Goal: Transaction & Acquisition: Purchase product/service

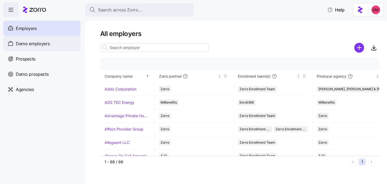
click at [30, 44] on span "Demo employers" at bounding box center [33, 43] width 34 height 7
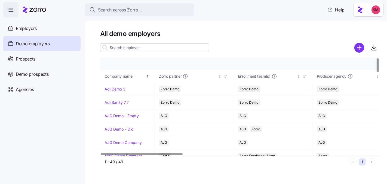
click at [122, 49] on input at bounding box center [154, 47] width 109 height 9
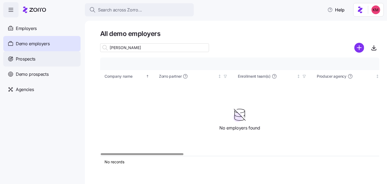
type input "davis"
click at [45, 62] on div "Prospects" at bounding box center [41, 58] width 77 height 15
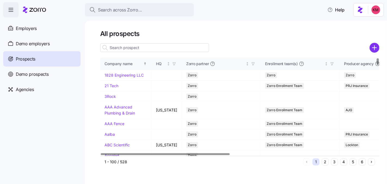
click at [184, 48] on input at bounding box center [154, 47] width 109 height 9
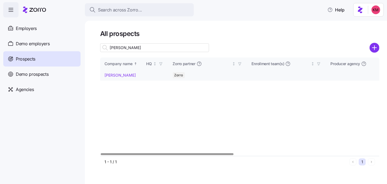
type input "davis"
click at [120, 76] on link "Davis Malm" at bounding box center [119, 75] width 31 height 5
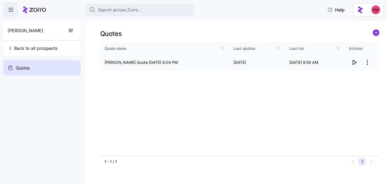
click at [356, 60] on icon "button" at bounding box center [354, 62] width 7 height 7
drag, startPoint x: 22, startPoint y: 35, endPoint x: 23, endPoint y: 53, distance: 17.5
click at [22, 35] on div "Davis Malm" at bounding box center [41, 31] width 73 height 20
click at [26, 44] on button "Back to all prospects" at bounding box center [32, 48] width 54 height 11
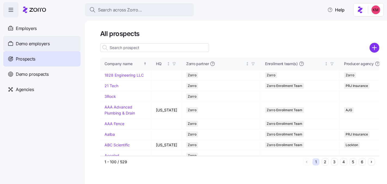
click at [28, 46] on span "Demo employers" at bounding box center [33, 43] width 34 height 7
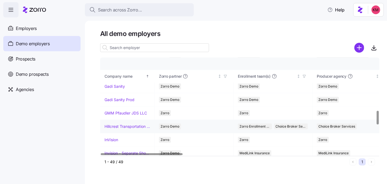
scroll to position [387, 0]
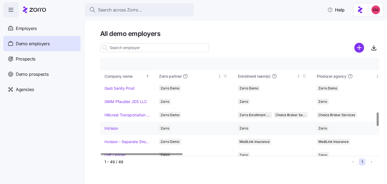
click at [112, 125] on link "InVision" at bounding box center [111, 127] width 14 height 5
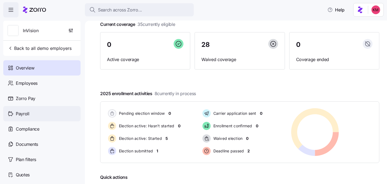
scroll to position [93, 0]
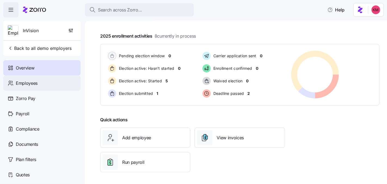
click at [30, 84] on span "Employees" at bounding box center [27, 83] width 22 height 7
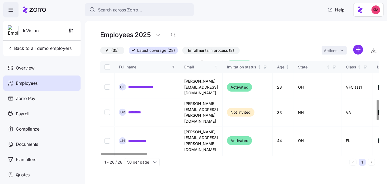
scroll to position [153, 0]
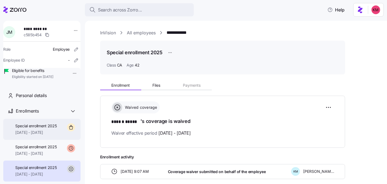
click at [47, 128] on span "Special enrollment 2025" at bounding box center [36, 125] width 42 height 5
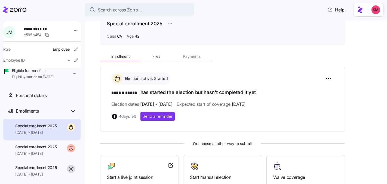
scroll to position [95, 0]
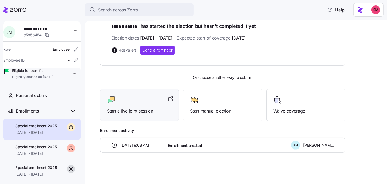
click at [131, 105] on div "Start a live joint session" at bounding box center [139, 104] width 65 height 19
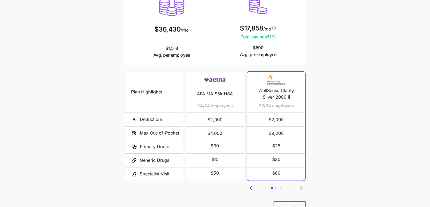
scroll to position [90, 0]
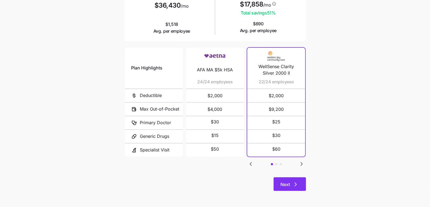
click at [293, 187] on icon "button" at bounding box center [295, 184] width 7 height 7
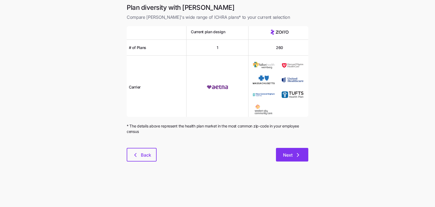
click at [300, 151] on button "Next" at bounding box center [292, 155] width 32 height 14
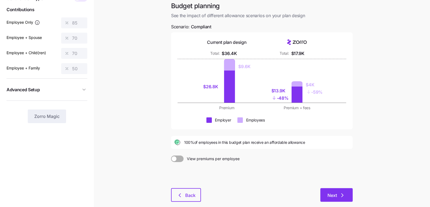
scroll to position [60, 0]
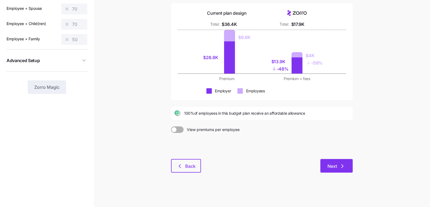
click at [337, 170] on button "Next" at bounding box center [337, 166] width 32 height 14
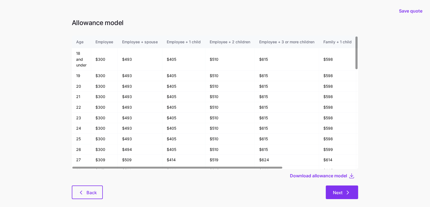
click at [344, 193] on span "Next" at bounding box center [342, 192] width 18 height 7
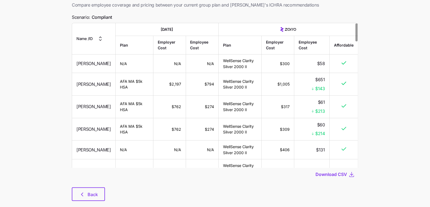
scroll to position [44, 0]
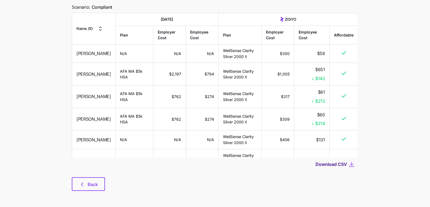
click at [337, 166] on span "Download CSV" at bounding box center [332, 164] width 32 height 7
click at [78, 179] on button "Back" at bounding box center [88, 184] width 33 height 14
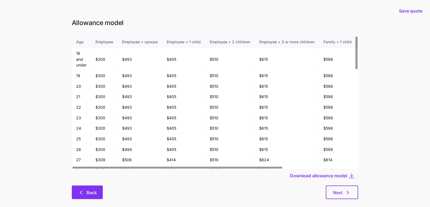
click at [81, 187] on button "Back" at bounding box center [87, 192] width 31 height 14
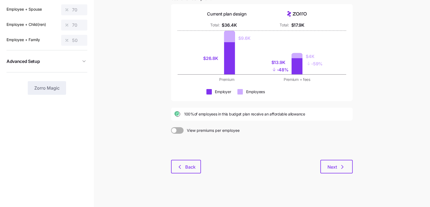
scroll to position [60, 0]
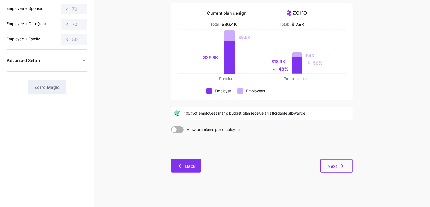
click at [183, 165] on span "Back" at bounding box center [186, 166] width 16 height 7
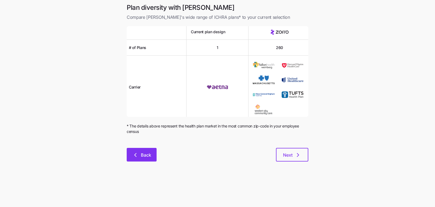
click at [142, 148] on button "Back" at bounding box center [142, 155] width 30 height 14
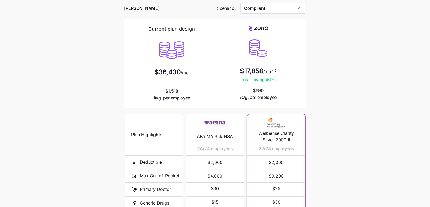
scroll to position [11, 0]
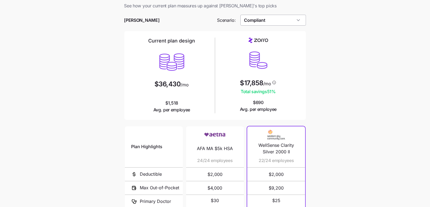
click at [268, 25] on input "Compliant" at bounding box center [274, 20] width 66 height 11
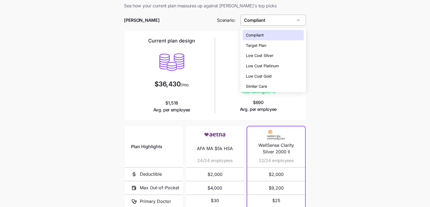
click at [269, 21] on input "Compliant" at bounding box center [274, 20] width 66 height 11
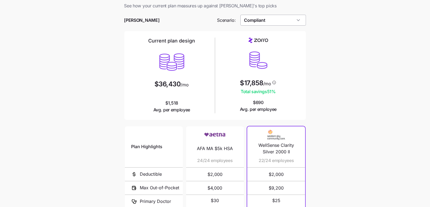
click at [269, 21] on input "Compliant" at bounding box center [274, 20] width 66 height 11
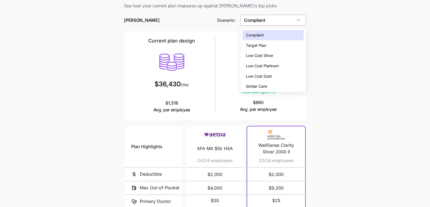
click at [269, 21] on input "Compliant" at bounding box center [274, 20] width 66 height 11
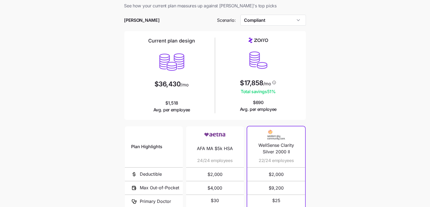
click at [329, 27] on main "Current plan vs. Zorro’s ICHRA recommendation See how your current plan measure…" at bounding box center [215, 137] width 430 height 297
click at [286, 22] on input "Compliant" at bounding box center [274, 20] width 66 height 11
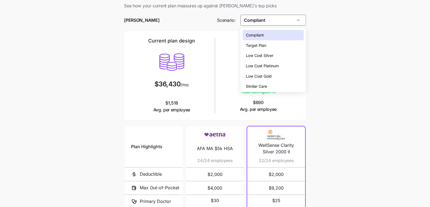
click at [286, 55] on div "Low Cost Silver" at bounding box center [273, 55] width 61 height 10
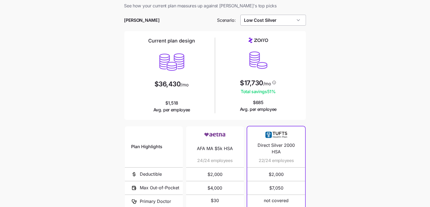
click at [286, 20] on input "Low Cost Silver" at bounding box center [274, 20] width 66 height 11
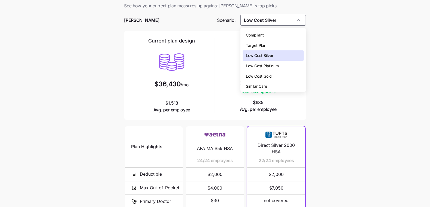
click at [275, 75] on div "Low Cost Gold" at bounding box center [273, 76] width 61 height 10
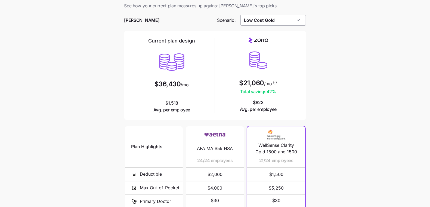
click at [285, 21] on input "Low Cost Gold" at bounding box center [274, 20] width 66 height 11
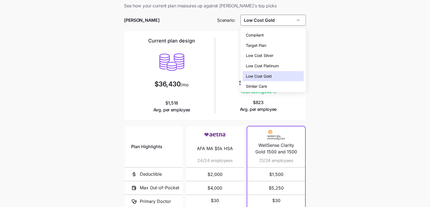
click at [292, 51] on div "Low Cost Silver" at bounding box center [273, 55] width 61 height 10
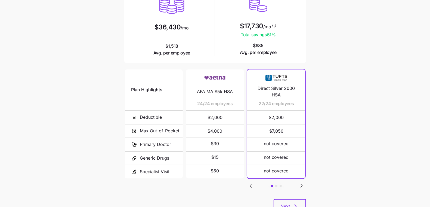
scroll to position [69, 0]
click at [302, 186] on icon "Go to next slide" at bounding box center [301, 185] width 7 height 7
click at [303, 183] on icon "Go to next slide" at bounding box center [301, 185] width 7 height 7
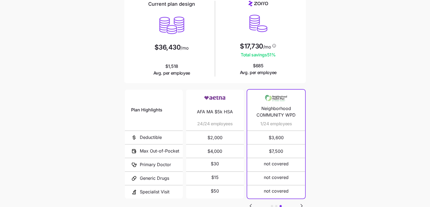
scroll to position [0, 0]
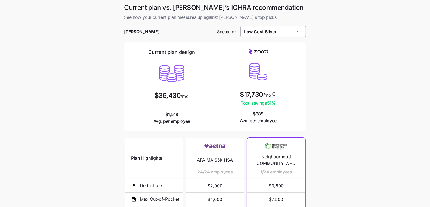
click at [273, 31] on input "Low Cost Silver" at bounding box center [274, 31] width 66 height 11
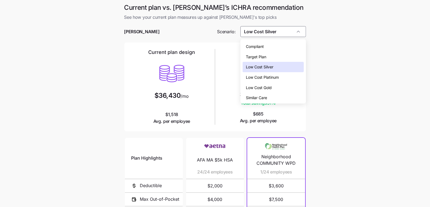
click at [273, 89] on div "Low Cost Gold" at bounding box center [273, 87] width 61 height 10
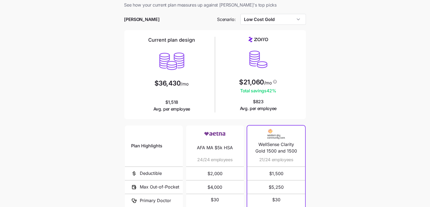
scroll to position [6, 0]
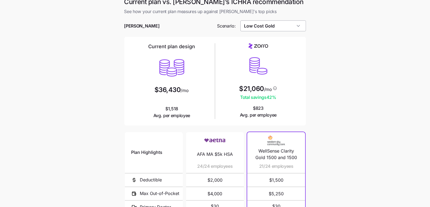
click at [291, 22] on input "Low Cost Gold" at bounding box center [274, 25] width 66 height 11
click at [326, 107] on main "Current plan vs. Zorro’s ICHRA recommendation See how your current plan measure…" at bounding box center [215, 142] width 430 height 297
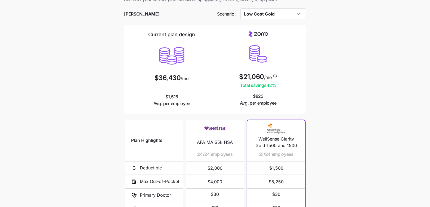
scroll to position [0, 0]
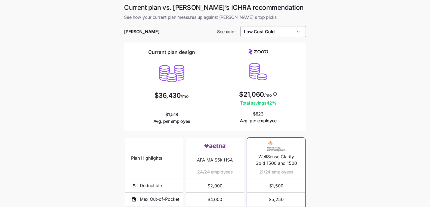
click at [275, 30] on input "Low Cost Gold" at bounding box center [274, 31] width 66 height 11
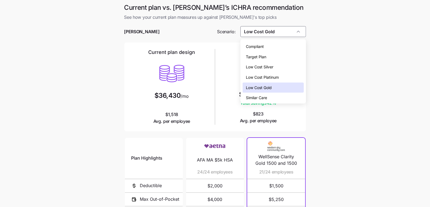
click at [270, 98] on div "Similar Care" at bounding box center [273, 98] width 61 height 10
type input "Similar Care"
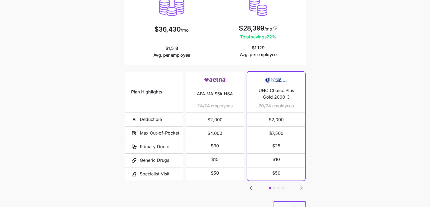
scroll to position [72, 0]
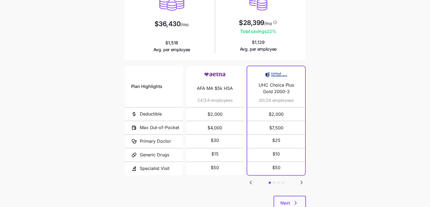
click at [303, 181] on icon "Go to next slide" at bounding box center [301, 182] width 7 height 7
click at [303, 182] on icon "Go to next slide" at bounding box center [301, 182] width 7 height 7
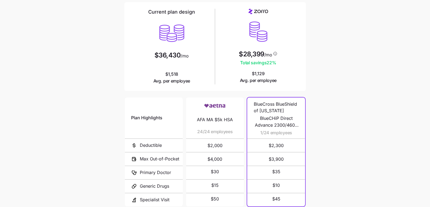
scroll to position [76, 0]
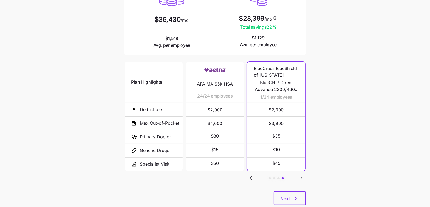
click at [252, 176] on icon "Go to previous slide" at bounding box center [251, 178] width 7 height 7
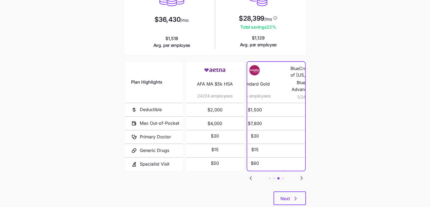
click at [252, 176] on icon "Go to previous slide" at bounding box center [251, 178] width 7 height 7
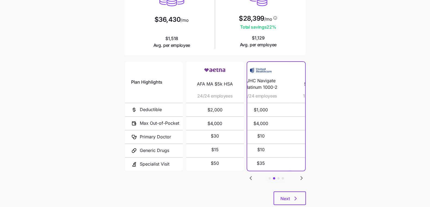
click at [252, 176] on icon "Go to previous slide" at bounding box center [251, 178] width 7 height 7
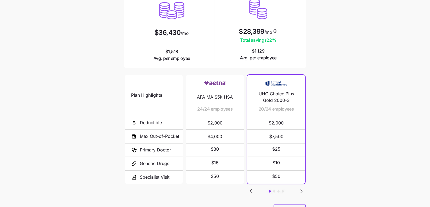
scroll to position [90, 0]
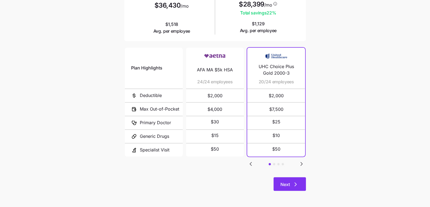
click at [294, 183] on icon "button" at bounding box center [295, 184] width 7 height 7
click at [290, 181] on span "Next" at bounding box center [286, 184] width 10 height 7
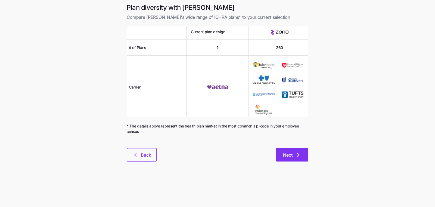
click at [294, 155] on span "Next" at bounding box center [292, 155] width 18 height 7
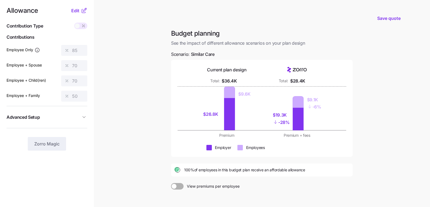
scroll to position [6, 0]
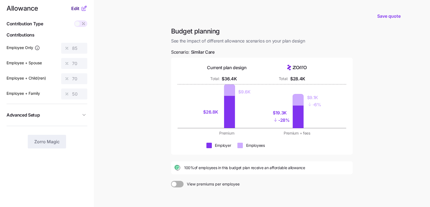
click at [79, 8] on span "Edit" at bounding box center [75, 8] width 8 height 7
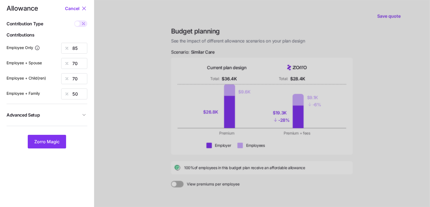
click at [74, 4] on nav "Allowance Cancel Contribution Type Use classes Contributions Employee Only 85 E…" at bounding box center [47, 127] width 94 height 267
click at [73, 7] on span "Cancel" at bounding box center [72, 8] width 14 height 7
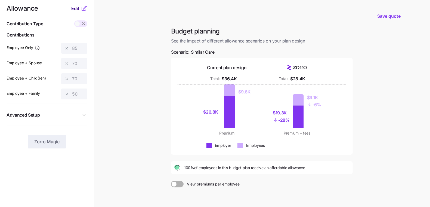
click at [73, 9] on span "Edit" at bounding box center [75, 8] width 8 height 7
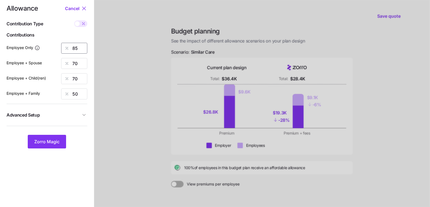
click at [83, 48] on input "85" at bounding box center [74, 48] width 26 height 11
type input "90"
type input "75"
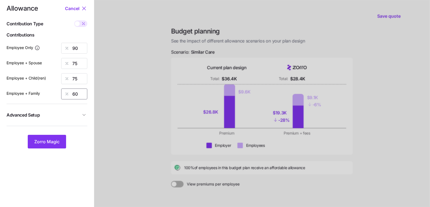
type input "60"
click at [58, 121] on div "Allowance Cancel Contribution Type Use classes Contributions Employee Only 90 E…" at bounding box center [47, 76] width 81 height 143
click at [64, 113] on span "Advanced Setup" at bounding box center [44, 115] width 74 height 7
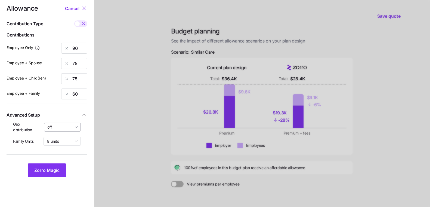
click at [65, 131] on input "off" at bounding box center [62, 127] width 37 height 9
click at [66, 161] on span "By state (3)" at bounding box center [59, 159] width 21 height 6
type input "By state (3)"
click at [59, 166] on button "Zorro Magic" at bounding box center [47, 170] width 38 height 14
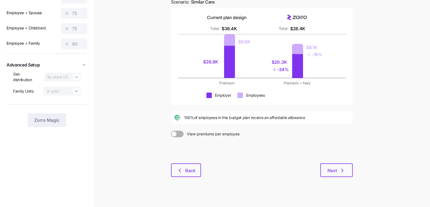
scroll to position [60, 0]
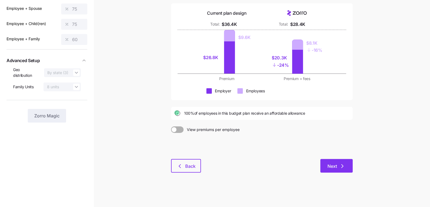
click at [328, 163] on span "Next" at bounding box center [333, 166] width 10 height 7
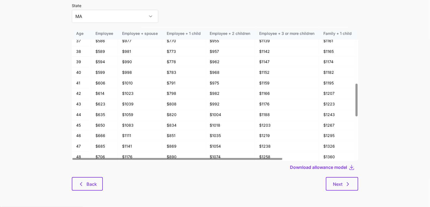
scroll to position [215, 0]
click at [101, 13] on input "MA" at bounding box center [115, 16] width 87 height 13
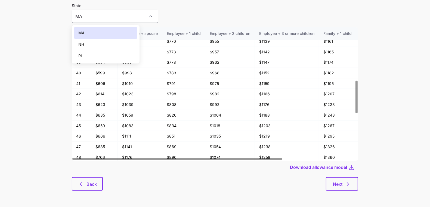
click at [99, 41] on div "NH" at bounding box center [105, 44] width 63 height 11
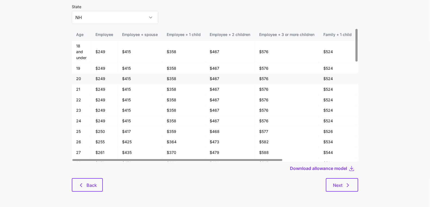
scroll to position [28, 0]
click at [91, 20] on input "NH" at bounding box center [115, 17] width 87 height 13
click at [91, 32] on div "MA" at bounding box center [105, 34] width 63 height 11
click at [106, 22] on input "MA" at bounding box center [115, 17] width 87 height 13
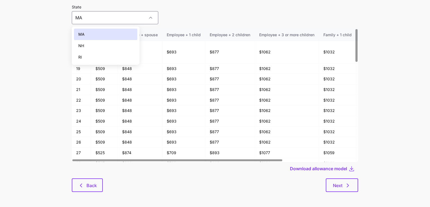
click at [104, 40] on div "NH" at bounding box center [105, 45] width 63 height 11
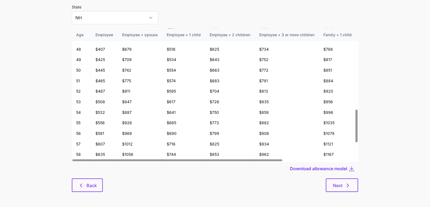
scroll to position [392, 0]
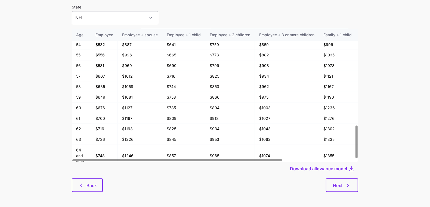
click at [106, 11] on input "NH" at bounding box center [115, 17] width 87 height 13
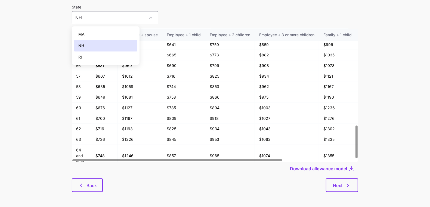
click at [91, 35] on div "MA" at bounding box center [105, 34] width 63 height 11
type input "MA"
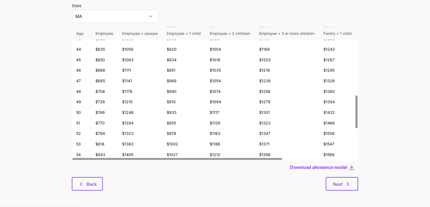
scroll to position [319, 0]
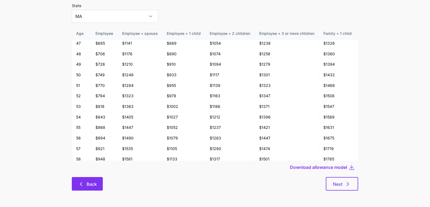
click at [93, 185] on span "Back" at bounding box center [92, 184] width 10 height 7
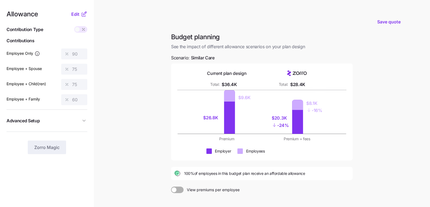
drag, startPoint x: 77, startPoint y: 15, endPoint x: 105, endPoint y: 16, distance: 27.5
click at [105, 16] on div "Allowance Edit Contribution Type Use classes Contributions Employee Only 90 Emp…" at bounding box center [215, 133] width 430 height 267
click at [74, 14] on span "Edit" at bounding box center [75, 14] width 8 height 7
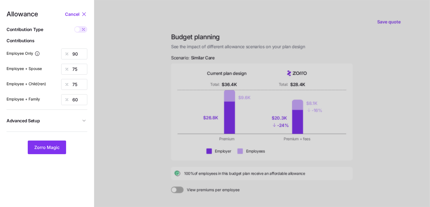
click at [79, 30] on span at bounding box center [77, 29] width 5 height 5
click at [74, 26] on input "checkbox" at bounding box center [74, 26] width 0 height 0
type input "790"
type input "1316"
type input "1076"
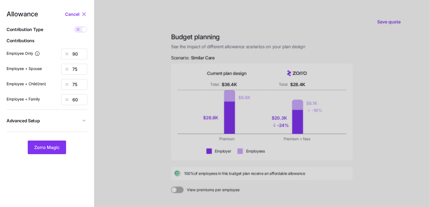
type input "1387"
click at [82, 26] on div "Contribution Type" at bounding box center [47, 29] width 81 height 7
click at [82, 28] on div at bounding box center [80, 29] width 13 height 7
click at [74, 26] on input "checkbox" at bounding box center [74, 26] width 0 height 0
type input "90"
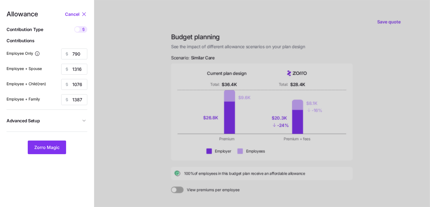
type input "75"
type input "60"
click at [81, 30] on span at bounding box center [84, 29] width 8 height 7
click at [74, 26] on input "checkbox" at bounding box center [74, 26] width 0 height 0
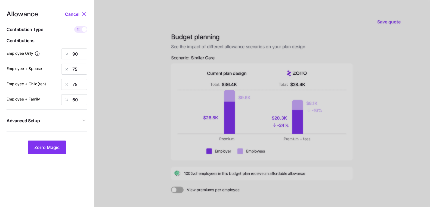
type input "790"
type input "1316"
type input "1076"
type input "1387"
click at [78, 54] on input "790" at bounding box center [74, 53] width 26 height 11
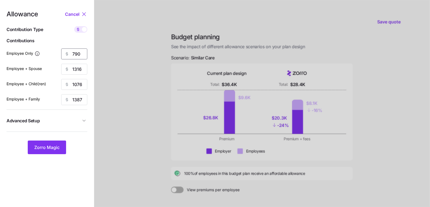
click at [78, 54] on input "790" at bounding box center [74, 53] width 26 height 11
type input "6"
type input "750"
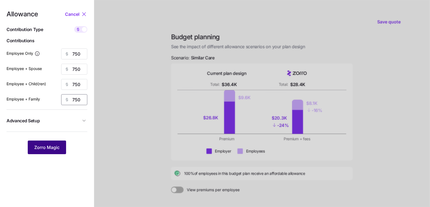
type input "750"
click at [54, 142] on button "Zorro Magic" at bounding box center [47, 147] width 38 height 14
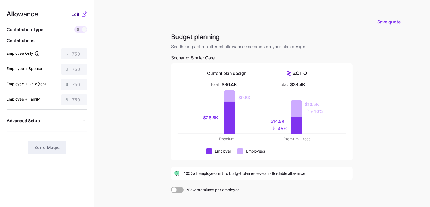
click at [74, 14] on span "Edit" at bounding box center [75, 14] width 8 height 7
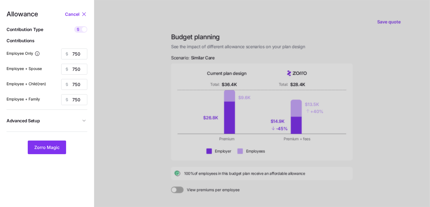
click at [83, 30] on span at bounding box center [84, 29] width 5 height 5
click at [74, 26] on input "checkbox" at bounding box center [74, 26] width 0 height 0
type input "85"
type input "43"
type input "52"
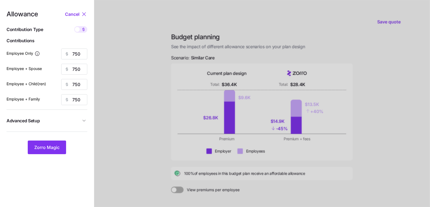
type input "32"
click at [36, 147] on span "Zorro Magic" at bounding box center [46, 147] width 25 height 7
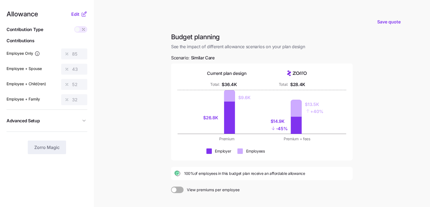
scroll to position [60, 0]
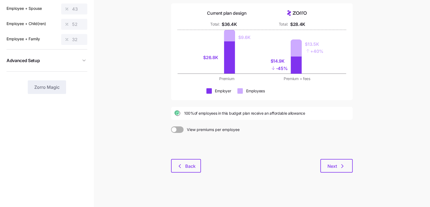
click at [205, 167] on div "Next" at bounding box center [277, 166] width 152 height 14
click at [196, 166] on button "Back" at bounding box center [186, 166] width 30 height 14
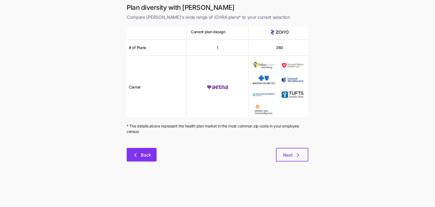
click at [139, 149] on button "Back" at bounding box center [142, 155] width 30 height 14
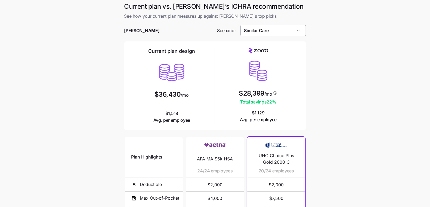
scroll to position [1, 0]
click at [287, 32] on input "Similar Care" at bounding box center [274, 30] width 66 height 11
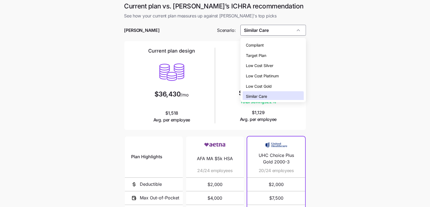
scroll to position [2, 0]
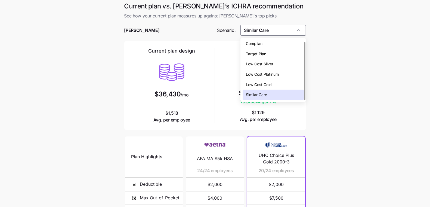
click at [285, 85] on div "Low Cost Gold" at bounding box center [273, 84] width 61 height 10
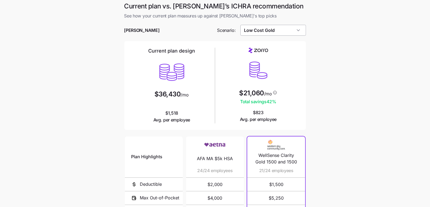
click at [281, 30] on input "Low Cost Gold" at bounding box center [274, 30] width 66 height 11
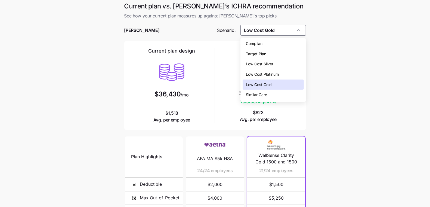
click at [278, 63] on div "Low Cost Silver" at bounding box center [273, 64] width 61 height 10
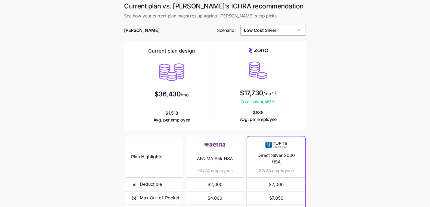
click at [270, 34] on input "Low Cost Silver" at bounding box center [274, 30] width 66 height 11
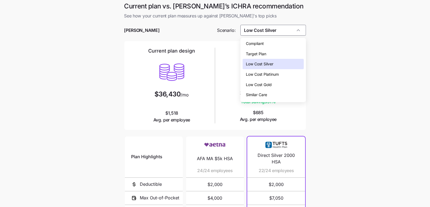
click at [278, 92] on div "Similar Care" at bounding box center [273, 95] width 61 height 10
type input "Similar Care"
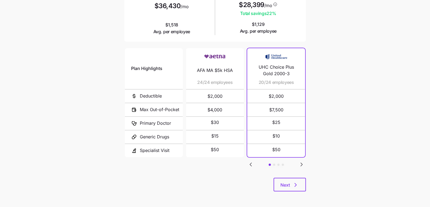
scroll to position [90, 0]
click at [294, 181] on icon "button" at bounding box center [295, 184] width 7 height 7
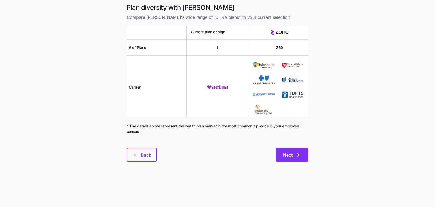
drag, startPoint x: 294, startPoint y: 182, endPoint x: 295, endPoint y: 155, distance: 27.5
click at [294, 182] on main "Plan diversity with Zorro Compare Zorro's wide range of ICHRA plans* to your cu…" at bounding box center [217, 103] width 435 height 207
click at [295, 155] on icon "button" at bounding box center [298, 155] width 7 height 7
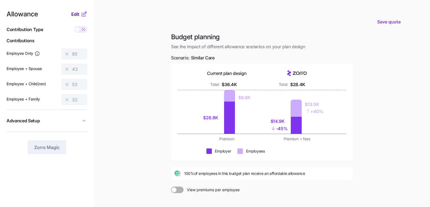
click at [77, 14] on span "Edit" at bounding box center [75, 14] width 8 height 7
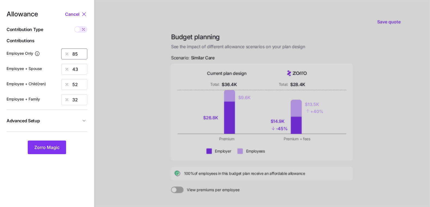
click at [78, 56] on input "85" at bounding box center [74, 53] width 26 height 11
type input "75"
click at [77, 68] on input "43" at bounding box center [74, 69] width 26 height 11
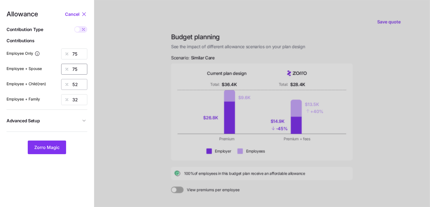
type input "75"
click at [81, 81] on input "52" at bounding box center [74, 84] width 26 height 11
type input "75"
click at [81, 96] on input "32" at bounding box center [74, 99] width 26 height 11
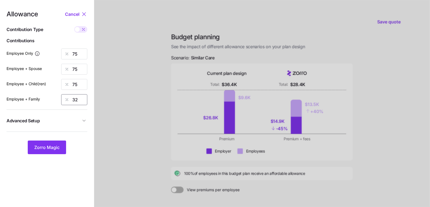
click at [81, 96] on input "32" at bounding box center [74, 99] width 26 height 11
type input "75"
click at [58, 146] on span "Zorro Magic" at bounding box center [46, 147] width 25 height 7
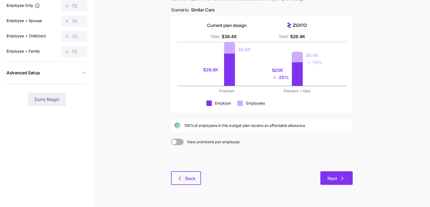
scroll to position [48, 0]
click at [338, 177] on span "Next" at bounding box center [337, 178] width 18 height 7
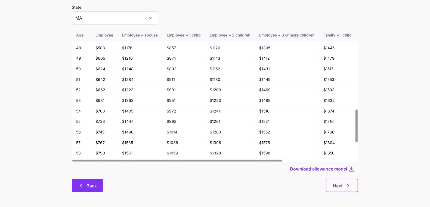
scroll to position [29, 0]
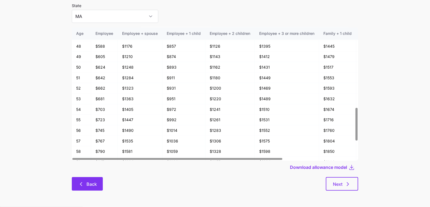
click at [88, 189] on button "Back" at bounding box center [87, 184] width 31 height 14
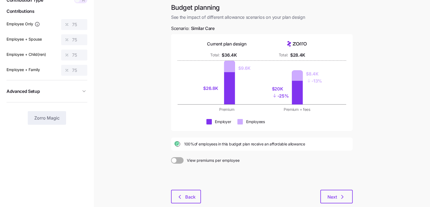
scroll to position [35, 0]
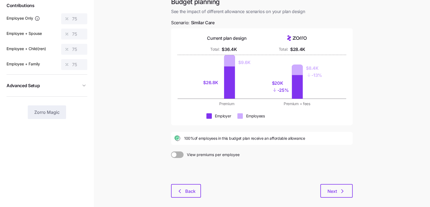
click at [176, 170] on div at bounding box center [262, 171] width 182 height 26
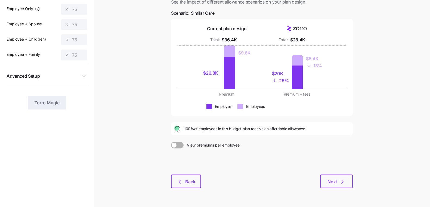
scroll to position [44, 0]
click at [149, 162] on main "Save quote Budget planning See the impact of different allowance scenarios on y…" at bounding box center [215, 89] width 430 height 267
click at [336, 184] on span "Next" at bounding box center [333, 181] width 10 height 7
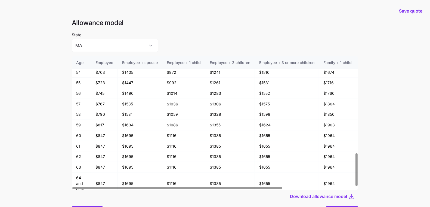
scroll to position [29, 0]
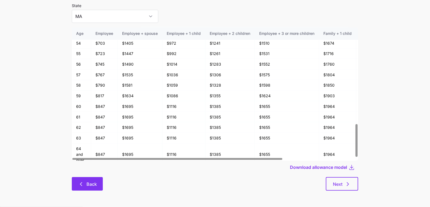
click at [93, 182] on span "Back" at bounding box center [92, 184] width 10 height 7
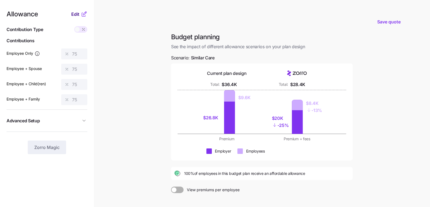
click at [75, 15] on span "Edit" at bounding box center [75, 14] width 8 height 7
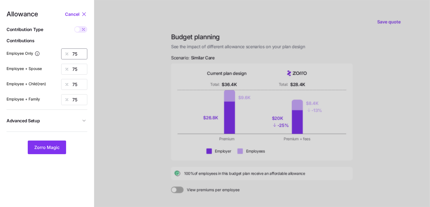
click at [76, 56] on input "75" at bounding box center [74, 53] width 26 height 11
type input "100"
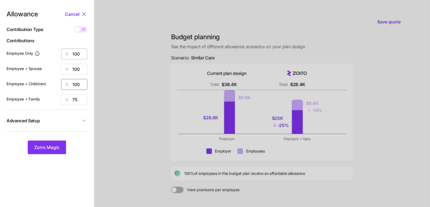
type input "100"
click at [47, 154] on nav "Allowance Cancel Contribution Type Use classes Contributions Employee Only 100 …" at bounding box center [47, 133] width 94 height 267
click at [49, 147] on span "Zorro Magic" at bounding box center [46, 147] width 25 height 7
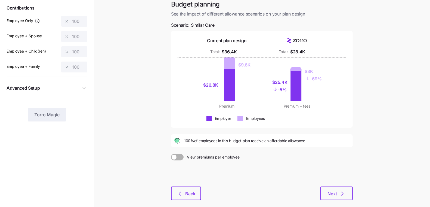
scroll to position [60, 0]
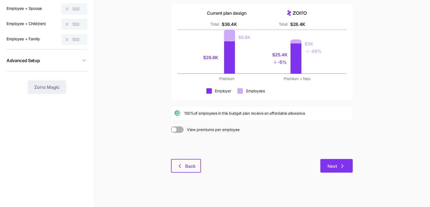
click at [329, 168] on span "Next" at bounding box center [333, 166] width 10 height 7
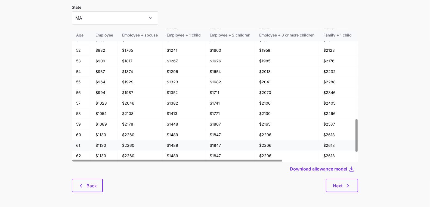
scroll to position [364, 0]
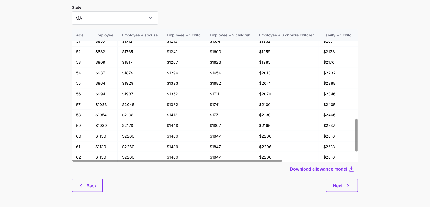
click at [55, 128] on main "Save quote Allowance model State MA Age Employee Employee + spouse Employee + 1…" at bounding box center [215, 91] width 430 height 236
click at [340, 187] on span "Next" at bounding box center [338, 185] width 10 height 7
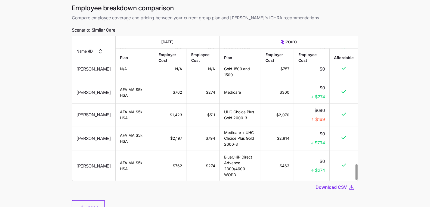
scroll to position [44, 0]
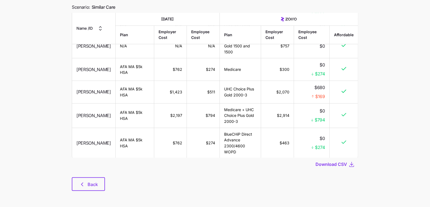
click at [193, 178] on div "Back" at bounding box center [215, 184] width 286 height 14
click at [86, 185] on span "Back" at bounding box center [88, 184] width 19 height 7
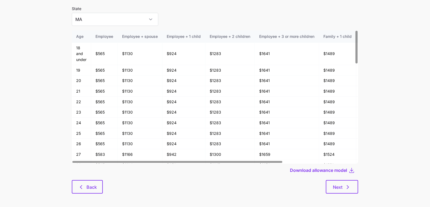
scroll to position [29, 0]
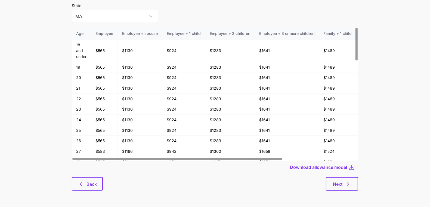
click at [81, 193] on div "Allowance model State MA Age Employee Employee + spouse Employee + 1 child Empl…" at bounding box center [214, 93] width 295 height 208
click at [81, 190] on button "Back" at bounding box center [87, 184] width 31 height 14
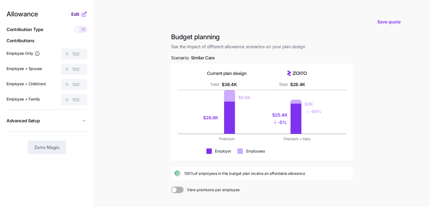
click at [74, 13] on span "Edit" at bounding box center [75, 14] width 8 height 7
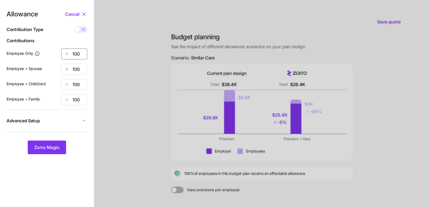
click at [76, 50] on input "100" at bounding box center [74, 53] width 26 height 11
type input "75"
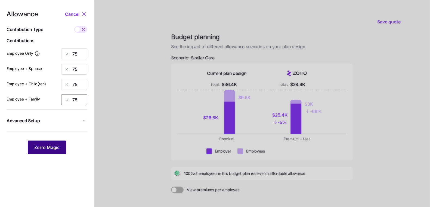
type input "75"
click at [39, 149] on span "Zorro Magic" at bounding box center [46, 147] width 25 height 7
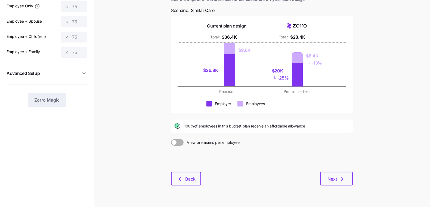
scroll to position [60, 0]
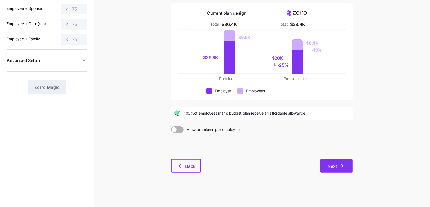
click at [338, 164] on span "Next" at bounding box center [337, 166] width 18 height 7
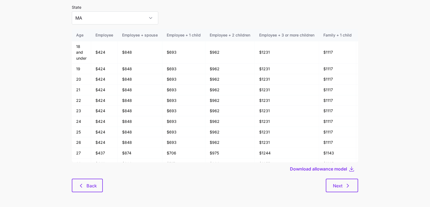
scroll to position [29, 0]
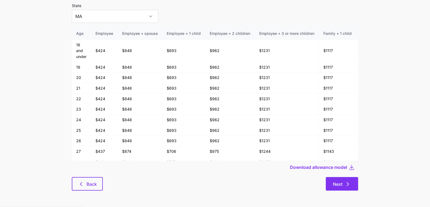
click at [346, 182] on icon "button" at bounding box center [348, 184] width 7 height 7
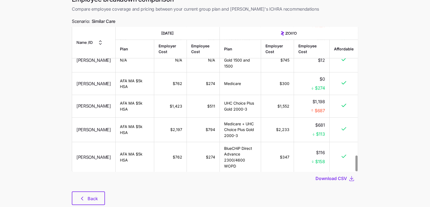
scroll to position [18, 0]
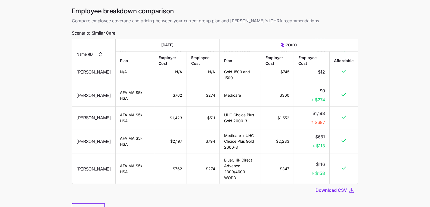
click at [50, 169] on main "Save quote Employee breakdown comparison Compare employee coverage and pricing …" at bounding box center [215, 107] width 430 height 251
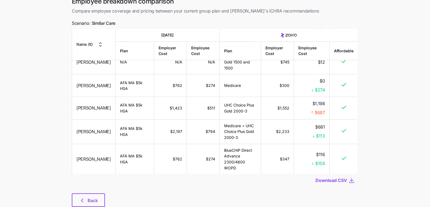
scroll to position [44, 0]
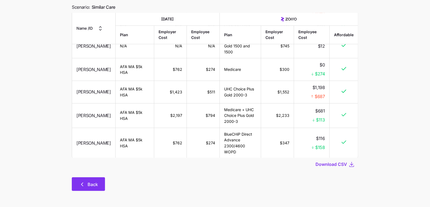
click at [89, 187] on button "Back" at bounding box center [88, 184] width 33 height 14
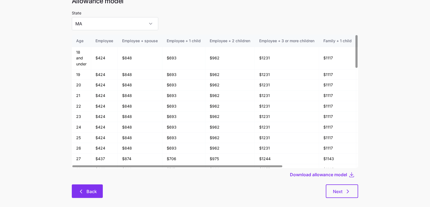
scroll to position [29, 0]
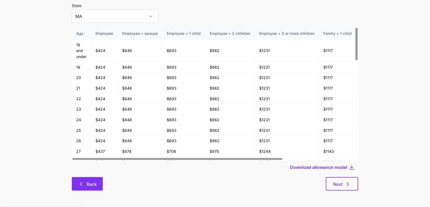
click at [83, 180] on button "Back" at bounding box center [87, 184] width 31 height 14
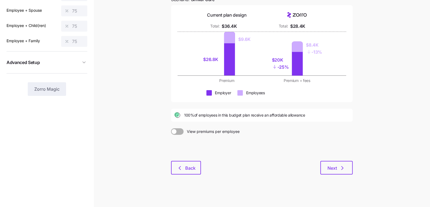
scroll to position [60, 0]
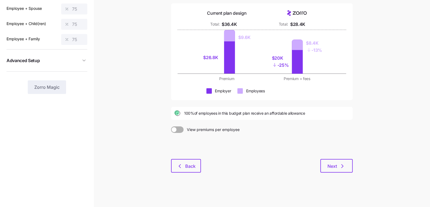
drag, startPoint x: 170, startPoint y: 151, endPoint x: 180, endPoint y: 174, distance: 25.2
click at [170, 151] on div "Budget planning See the impact of different allowance scenarios on your plan de…" at bounding box center [262, 76] width 190 height 207
click at [180, 174] on div "Budget planning See the impact of different allowance scenarios on your plan de…" at bounding box center [262, 76] width 190 height 207
click at [185, 167] on span "Back" at bounding box center [190, 166] width 10 height 7
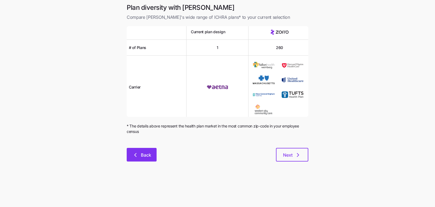
click at [154, 153] on button "Back" at bounding box center [142, 155] width 30 height 14
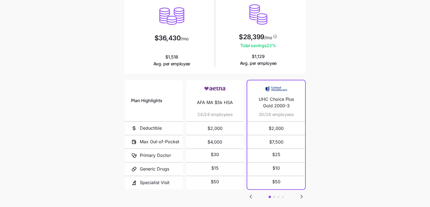
scroll to position [58, 0]
drag, startPoint x: 304, startPoint y: 195, endPoint x: 335, endPoint y: 193, distance: 31.0
click at [335, 193] on main "Current plan vs. Zorro’s ICHRA recommendation See how your current plan measure…" at bounding box center [215, 90] width 430 height 297
click at [303, 195] on icon "Go to next slide" at bounding box center [301, 196] width 7 height 7
drag, startPoint x: 326, startPoint y: 170, endPoint x: 322, endPoint y: 171, distance: 3.6
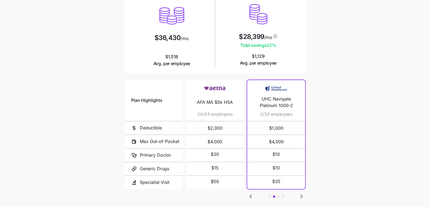
click at [326, 170] on main "Current plan vs. Zorro’s ICHRA recommendation See how your current plan measure…" at bounding box center [215, 90] width 430 height 297
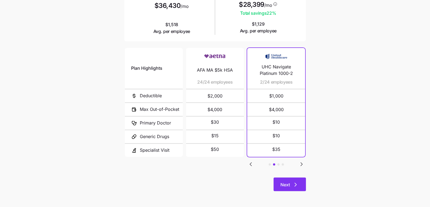
scroll to position [90, 0]
click at [294, 186] on icon "button" at bounding box center [295, 184] width 7 height 7
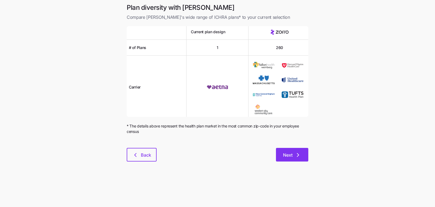
click at [292, 152] on span "Next" at bounding box center [288, 155] width 10 height 7
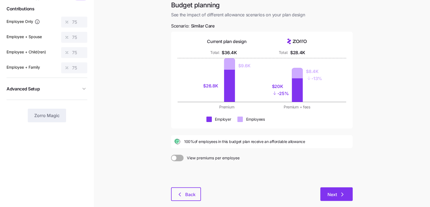
scroll to position [60, 0]
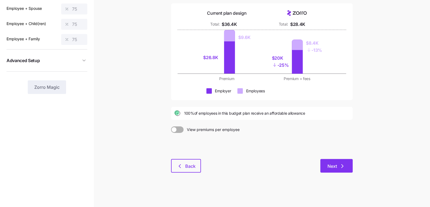
click at [334, 166] on span "Next" at bounding box center [333, 166] width 10 height 7
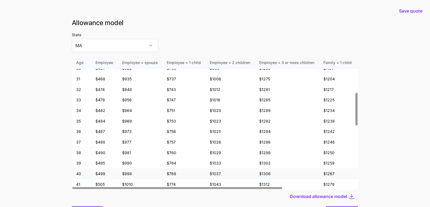
scroll to position [152, 0]
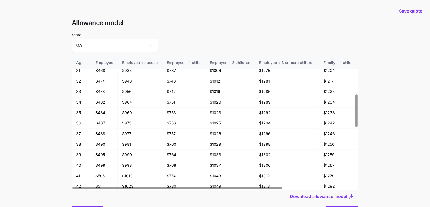
click at [45, 138] on main "Save quote Allowance model State MA Age Employee Employee + spouse Employee + 1…" at bounding box center [215, 118] width 430 height 236
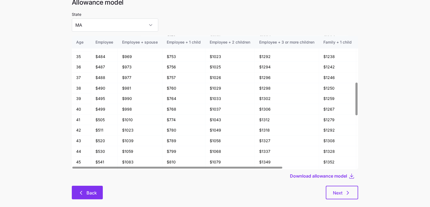
scroll to position [29, 0]
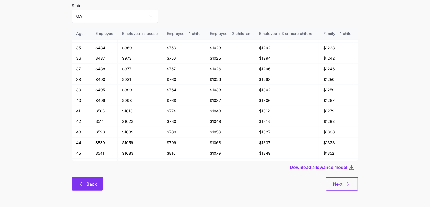
click at [79, 179] on button "Back" at bounding box center [87, 184] width 31 height 14
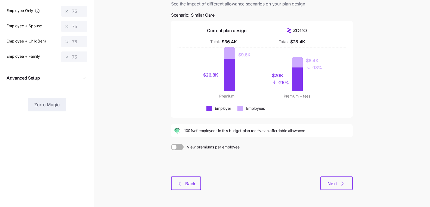
scroll to position [60, 0]
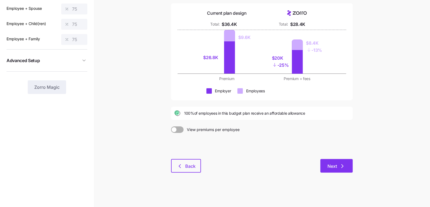
click at [340, 165] on icon "button" at bounding box center [342, 166] width 7 height 7
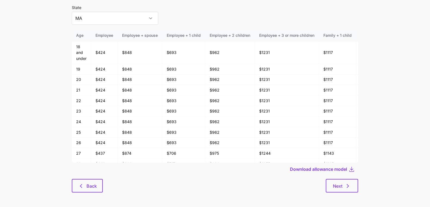
scroll to position [29, 0]
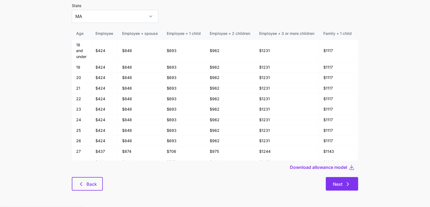
click at [353, 184] on button "Next" at bounding box center [342, 184] width 32 height 14
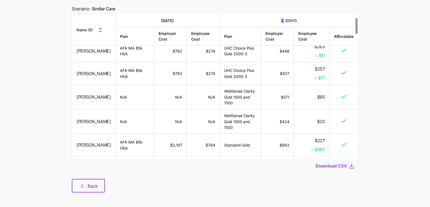
scroll to position [44, 0]
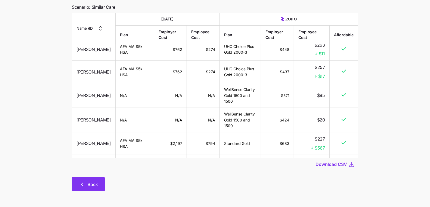
click at [77, 187] on button "Back" at bounding box center [88, 184] width 33 height 14
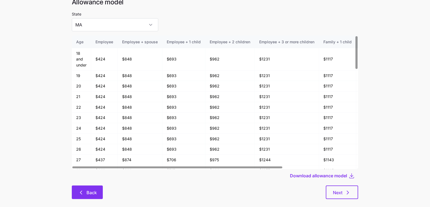
scroll to position [29, 0]
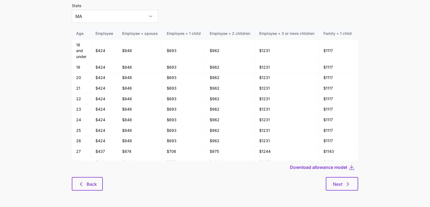
click at [83, 193] on div "Allowance model State MA Age Employee Employee + spouse Employee + 1 child Empl…" at bounding box center [214, 93] width 295 height 208
click at [83, 186] on icon "button" at bounding box center [81, 184] width 7 height 7
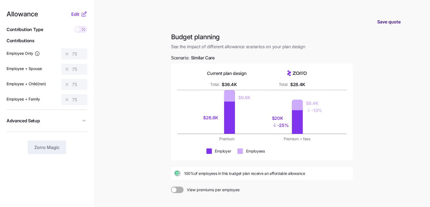
click at [385, 20] on span "Save quote" at bounding box center [388, 22] width 23 height 7
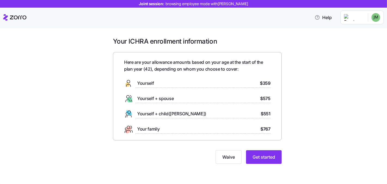
click at [301, 148] on div "Your ICHRA enrollment information Here are your allowance amounts based on your…" at bounding box center [197, 103] width 364 height 133
click at [261, 157] on span "Get started" at bounding box center [263, 156] width 23 height 7
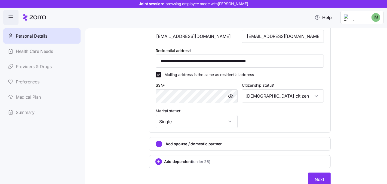
scroll to position [161, 0]
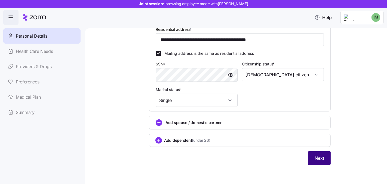
click at [321, 160] on span "Next" at bounding box center [320, 158] width 10 height 7
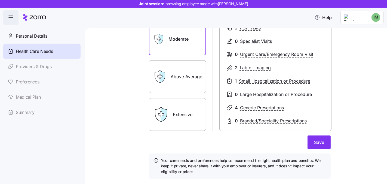
scroll to position [95, 0]
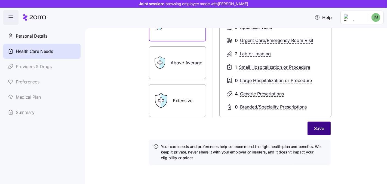
click at [314, 128] on span "Save" at bounding box center [319, 128] width 10 height 7
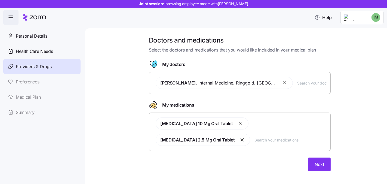
scroll to position [1, 0]
click at [267, 85] on div "Terri Jones , Internal Medicine , Ringgold, GA" at bounding box center [239, 82] width 175 height 19
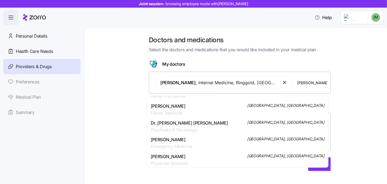
scroll to position [116, 0]
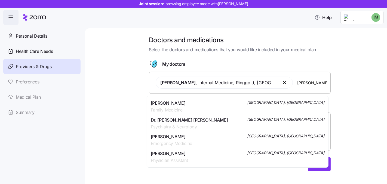
type input "smith"
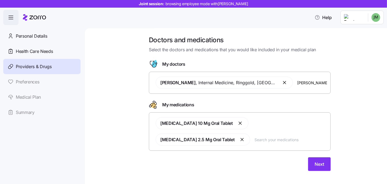
click at [353, 67] on div "Doctors and medications Select the doctors and medications that you would like …" at bounding box center [239, 106] width 279 height 141
click at [239, 141] on div "Atorvastatin 10 Mg Oral Tablet Lisinopril 2.5 Mg Oral Tablet" at bounding box center [239, 131] width 175 height 35
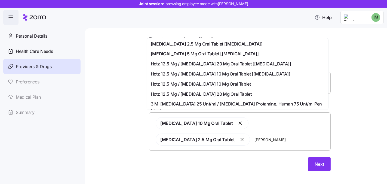
scroll to position [185, 0]
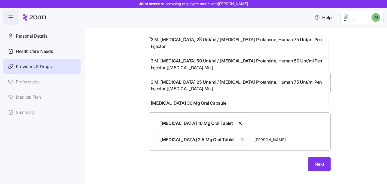
type input "lisi"
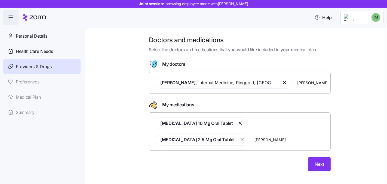
click at [130, 116] on div "Doctors and medications Select the doctors and medications that you would like …" at bounding box center [239, 106] width 279 height 141
click at [319, 161] on span "Next" at bounding box center [320, 164] width 10 height 7
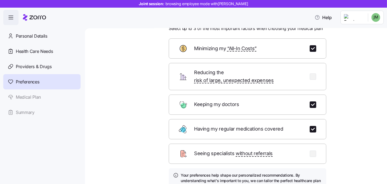
scroll to position [56, 0]
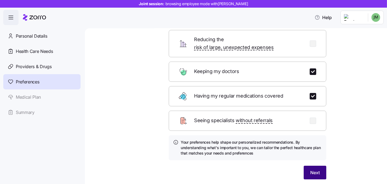
click at [307, 165] on button "Next" at bounding box center [315, 172] width 23 height 14
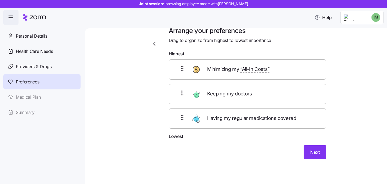
scroll to position [6, 0]
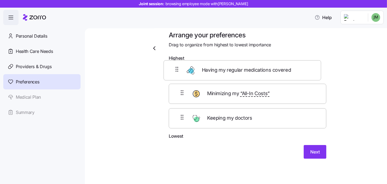
drag, startPoint x: 173, startPoint y: 122, endPoint x: 170, endPoint y: 71, distance: 51.3
click at [170, 71] on div "Minimizing my “All-In Costs” Keeping my doctors Having my regular medications c…" at bounding box center [248, 98] width 158 height 69
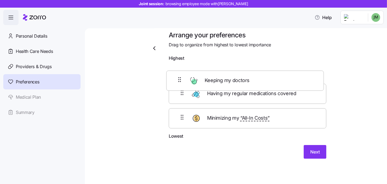
drag, startPoint x: 171, startPoint y: 100, endPoint x: 170, endPoint y: 70, distance: 29.2
click at [170, 70] on div "Having my regular medications covered Keeping my doctors Minimizing my “All-In …" at bounding box center [248, 98] width 158 height 69
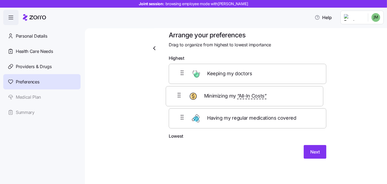
drag, startPoint x: 171, startPoint y: 120, endPoint x: 170, endPoint y: 91, distance: 28.9
click at [170, 91] on div "Keeping my doctors Having my regular medications covered Minimizing my “All-In …" at bounding box center [248, 98] width 158 height 69
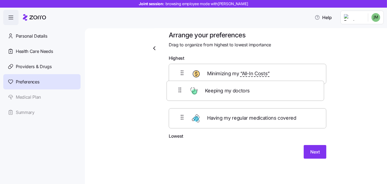
drag, startPoint x: 174, startPoint y: 78, endPoint x: 175, endPoint y: 105, distance: 27.2
click at [175, 105] on div "Keeping my doctors Minimizing my “All-In Costs” Having my regular medications c…" at bounding box center [248, 98] width 158 height 69
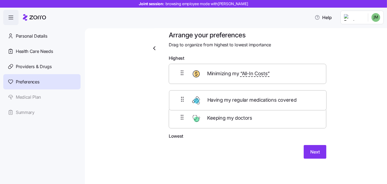
drag, startPoint x: 175, startPoint y: 124, endPoint x: 177, endPoint y: 99, distance: 24.9
click at [177, 99] on div "Minimizing my “All-In Costs” Keeping my doctors Having my regular medications c…" at bounding box center [248, 98] width 158 height 69
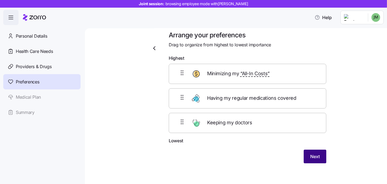
click at [310, 154] on span "Next" at bounding box center [315, 156] width 10 height 7
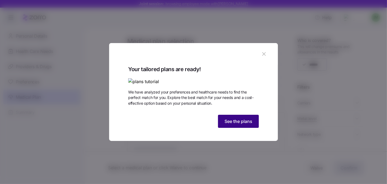
click at [243, 128] on button "See the plans" at bounding box center [238, 121] width 41 height 13
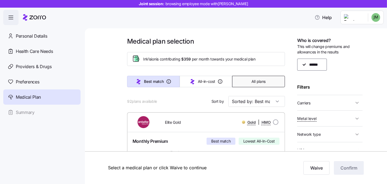
click at [255, 77] on button "All plans" at bounding box center [258, 81] width 53 height 11
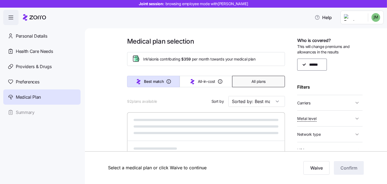
type input "Sorted by: Premium"
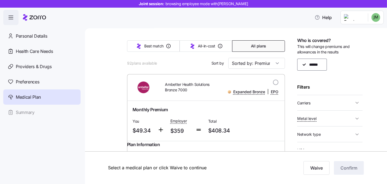
scroll to position [38, 0]
click at [270, 66] on input "Sorted by: Premium" at bounding box center [256, 62] width 57 height 11
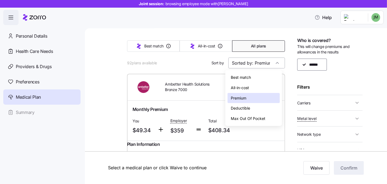
click at [270, 65] on input "Sorted by: Premium" at bounding box center [256, 62] width 57 height 11
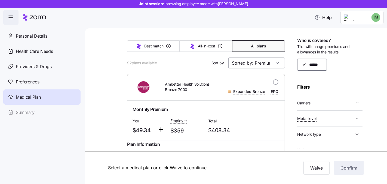
click at [270, 65] on input "Sorted by: Premium" at bounding box center [256, 62] width 57 height 11
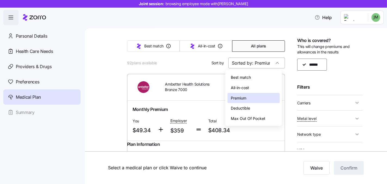
scroll to position [0, 2]
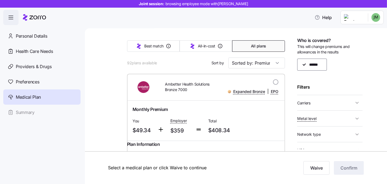
click at [312, 103] on span "Carriers" at bounding box center [325, 102] width 57 height 7
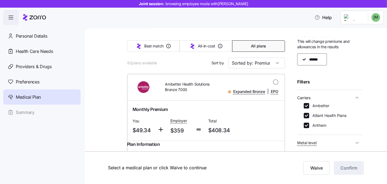
scroll to position [10, 0]
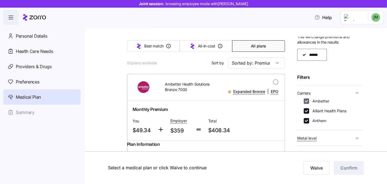
click at [308, 99] on input "Ambetter" at bounding box center [306, 100] width 5 height 5
checkbox input "false"
click at [307, 110] on input "Alliant Health Plans" at bounding box center [306, 110] width 5 height 5
checkbox input "false"
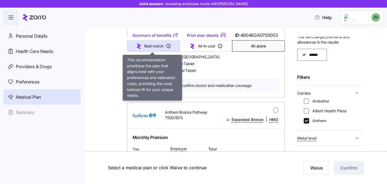
click at [159, 48] on span "Best match" at bounding box center [153, 45] width 19 height 5
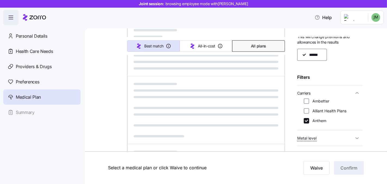
type input "Sorted by: Best match"
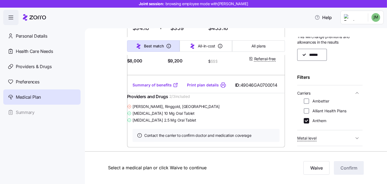
scroll to position [140, 0]
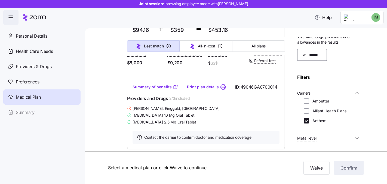
click at [158, 90] on link "Summary of benefits" at bounding box center [156, 86] width 46 height 5
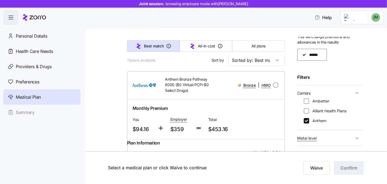
scroll to position [41, 0]
click at [29, 37] on span "Personal Details" at bounding box center [32, 36] width 32 height 7
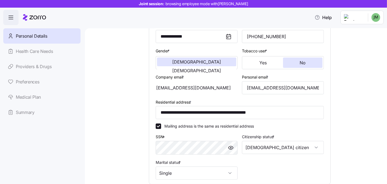
scroll to position [98, 0]
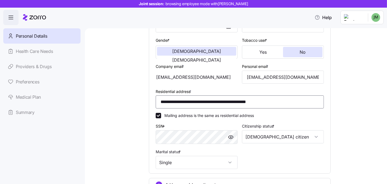
click at [218, 100] on input "**********" at bounding box center [240, 101] width 168 height 13
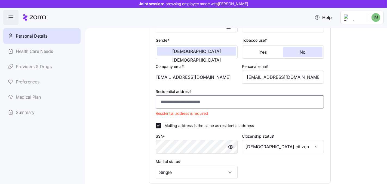
click at [182, 100] on input "Residential address *" at bounding box center [240, 101] width 168 height 13
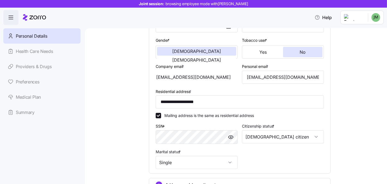
type input "**********"
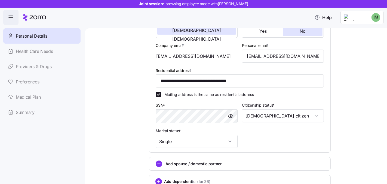
scroll to position [161, 0]
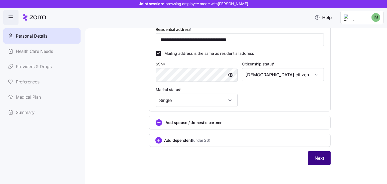
click at [308, 155] on button "Next" at bounding box center [319, 158] width 23 height 14
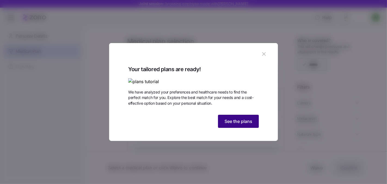
click at [240, 128] on button "See the plans" at bounding box center [238, 121] width 41 height 13
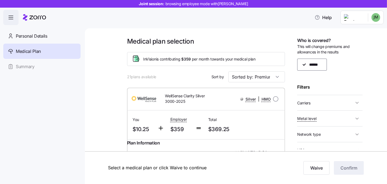
scroll to position [7, 0]
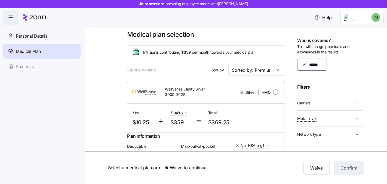
click at [327, 100] on span "Carriers" at bounding box center [325, 102] width 57 height 7
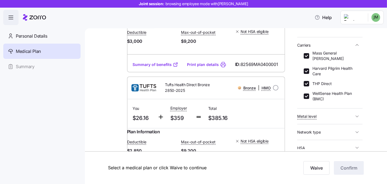
scroll to position [84, 0]
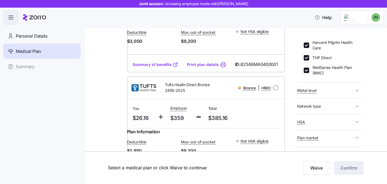
click at [329, 128] on div "Who is covered? This will change premiums and allowances in the results ****** …" at bounding box center [329, 93] width 65 height 112
click at [329, 123] on span "HSA" at bounding box center [325, 121] width 57 height 7
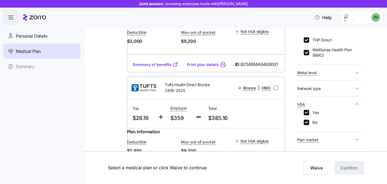
scroll to position [103, 0]
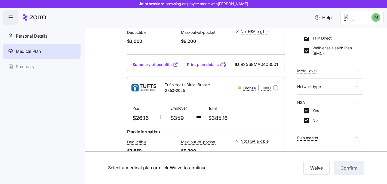
click at [330, 82] on button "Network type" at bounding box center [329, 86] width 65 height 11
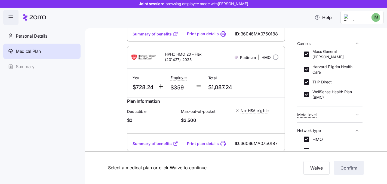
scroll to position [2494, 0]
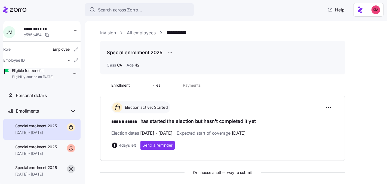
scroll to position [95, 0]
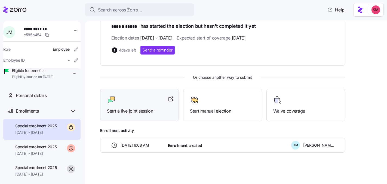
click at [136, 108] on span "Start a live joint session" at bounding box center [139, 110] width 65 height 7
click at [15, 5] on div at bounding box center [14, 9] width 23 height 15
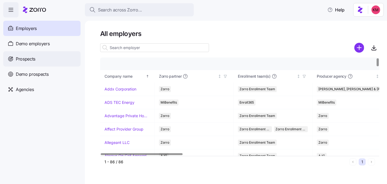
click at [41, 64] on div "Prospects" at bounding box center [41, 58] width 77 height 15
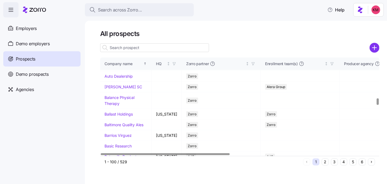
scroll to position [590, 0]
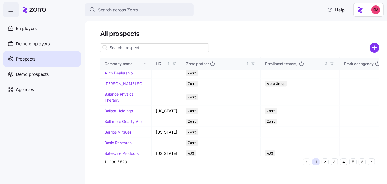
click at [134, 44] on input at bounding box center [154, 47] width 109 height 9
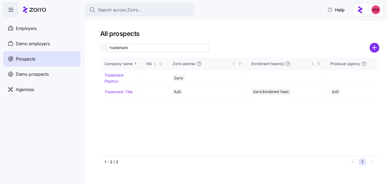
click at [144, 50] on input "trademark" at bounding box center [154, 47] width 109 height 9
type input "trademark"
click at [112, 73] on link "Trademark Plastics" at bounding box center [113, 78] width 19 height 11
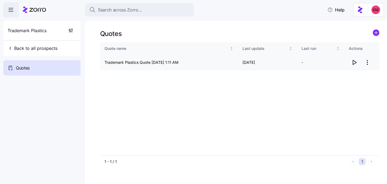
click at [356, 61] on icon "button" at bounding box center [354, 62] width 7 height 7
click at [23, 50] on span "Back to all prospects" at bounding box center [33, 48] width 50 height 7
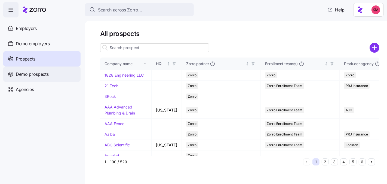
click at [32, 75] on span "Demo prospects" at bounding box center [32, 74] width 33 height 7
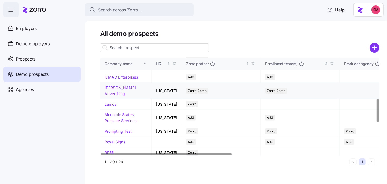
scroll to position [185, 0]
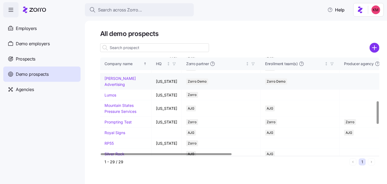
click at [116, 87] on link "Kurian's Advertising" at bounding box center [119, 81] width 31 height 11
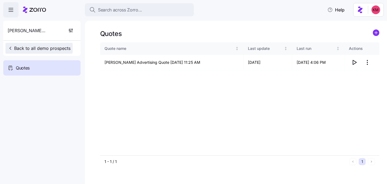
click at [43, 51] on span "Back to all demo prospects" at bounding box center [39, 48] width 63 height 7
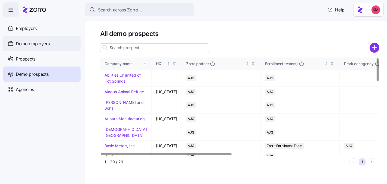
click at [29, 42] on span "Demo employers" at bounding box center [33, 43] width 34 height 7
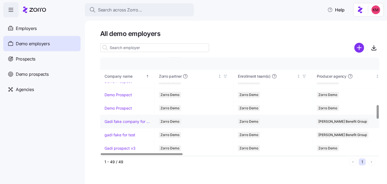
scroll to position [410, 0]
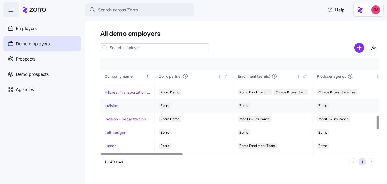
click at [112, 103] on link "InVision" at bounding box center [111, 105] width 14 height 5
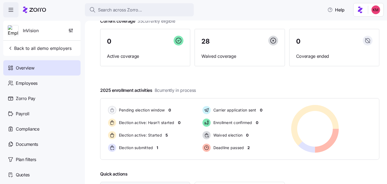
scroll to position [93, 0]
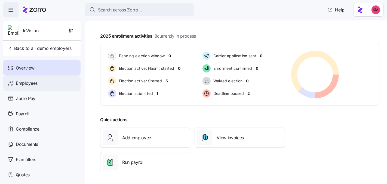
click at [36, 85] on span "Employees" at bounding box center [27, 83] width 22 height 7
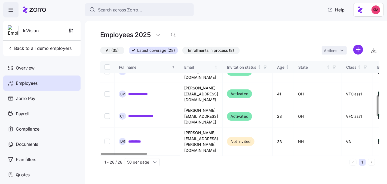
scroll to position [156, 0]
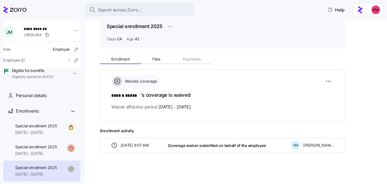
scroll to position [26, 0]
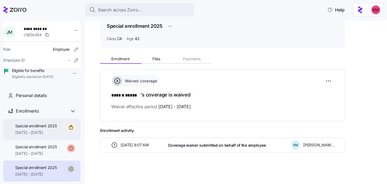
click at [31, 128] on span "Special enrollment 2025" at bounding box center [36, 125] width 42 height 5
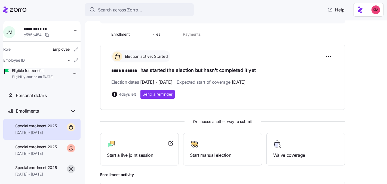
scroll to position [63, 0]
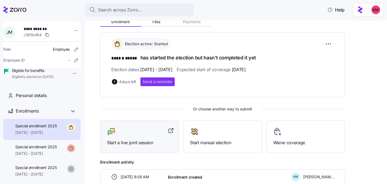
click at [138, 144] on span "Start a live joint session" at bounding box center [139, 142] width 65 height 7
click at [143, 141] on span "Start a live joint session" at bounding box center [139, 142] width 65 height 7
click at [16, 7] on icon at bounding box center [14, 10] width 23 height 7
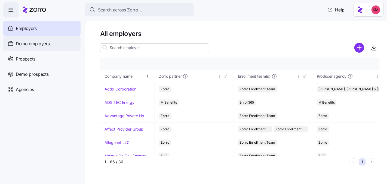
click at [45, 46] on span "Demo employers" at bounding box center [33, 43] width 34 height 7
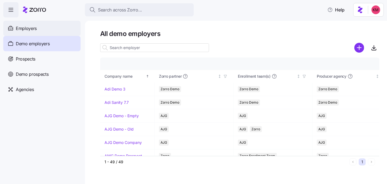
click at [38, 33] on div "Employers" at bounding box center [41, 28] width 77 height 15
click at [38, 32] on div "Employers" at bounding box center [41, 28] width 77 height 15
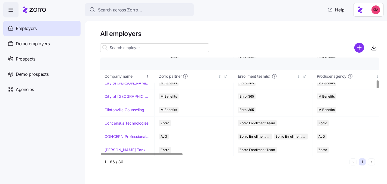
scroll to position [273, 0]
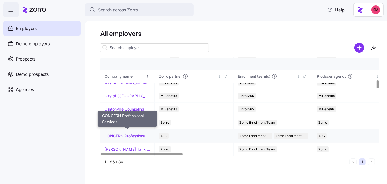
click at [122, 133] on link "CONCERN Professional Services" at bounding box center [126, 135] width 45 height 5
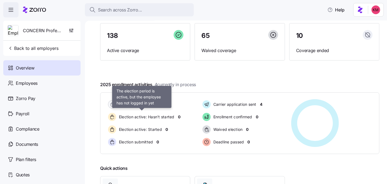
scroll to position [40, 0]
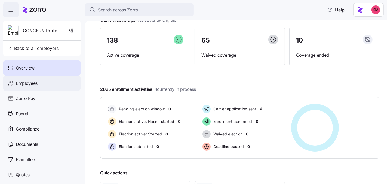
click at [34, 79] on div "Employees" at bounding box center [41, 82] width 77 height 15
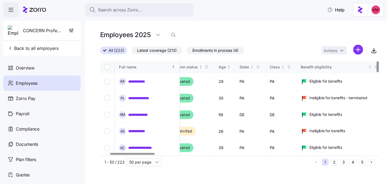
scroll to position [0, 66]
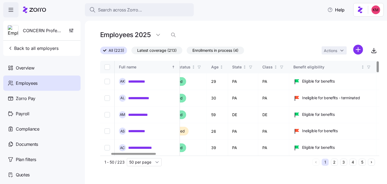
click at [135, 155] on div at bounding box center [133, 154] width 45 height 2
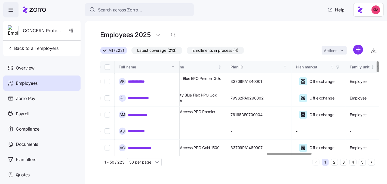
click at [303, 155] on div at bounding box center [289, 154] width 45 height 2
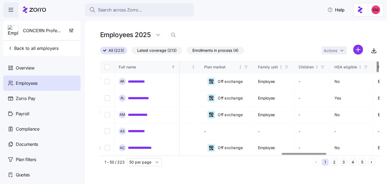
scroll to position [0, 1175]
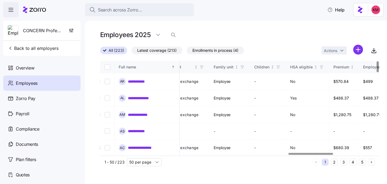
click at [310, 155] on div at bounding box center [310, 154] width 45 height 2
click at [302, 155] on div "**********" at bounding box center [239, 114] width 279 height 107
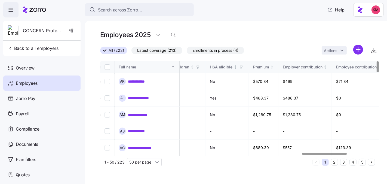
scroll to position [0, 1261]
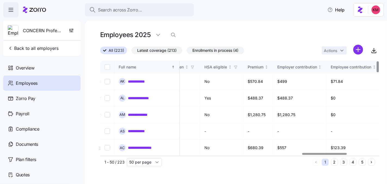
click at [316, 155] on div at bounding box center [324, 154] width 45 height 2
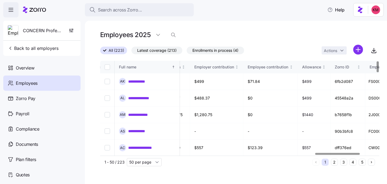
scroll to position [0, 1342]
click at [325, 154] on div at bounding box center [337, 154] width 45 height 2
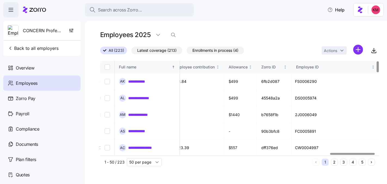
click at [341, 153] on div at bounding box center [352, 154] width 45 height 2
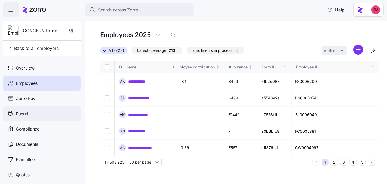
click at [27, 115] on span "Payroll" at bounding box center [23, 113] width 14 height 7
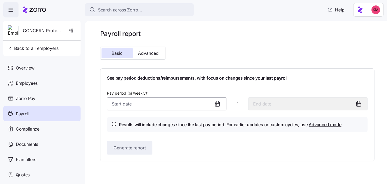
click at [195, 100] on input "Pay period (bi weekly) *" at bounding box center [166, 103] width 119 height 13
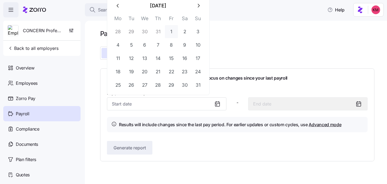
click at [171, 32] on button "1" at bounding box center [171, 31] width 13 height 13
type input "August 1, 2025"
type input "August 14, 2025"
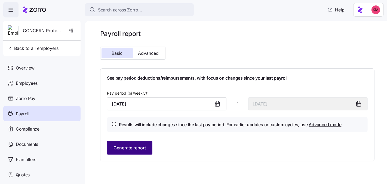
click at [139, 149] on span "Generate report" at bounding box center [129, 147] width 32 height 7
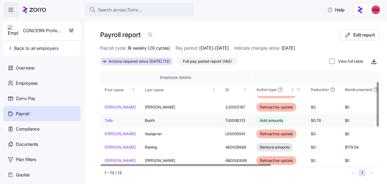
scroll to position [22, 0]
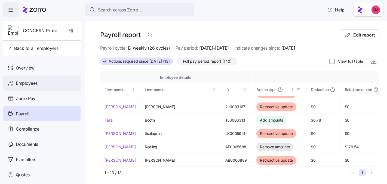
click at [29, 82] on span "Employees" at bounding box center [27, 83] width 22 height 7
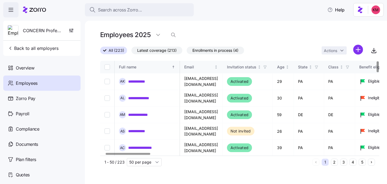
click at [106, 153] on div at bounding box center [128, 154] width 45 height 2
click at [140, 81] on link "**********" at bounding box center [140, 81] width 24 height 5
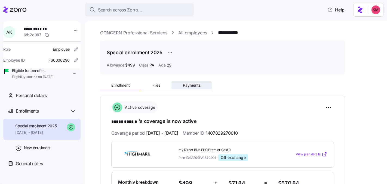
click at [192, 84] on span "Payments" at bounding box center [192, 85] width 18 height 4
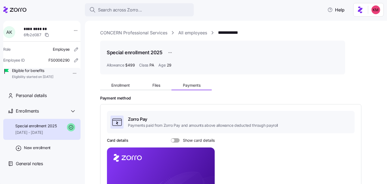
click at [186, 32] on link "All employees" at bounding box center [192, 32] width 29 height 7
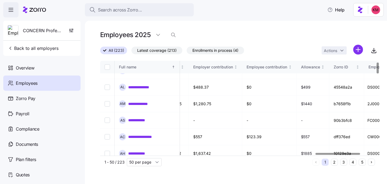
scroll to position [11, 1344]
click at [352, 153] on div at bounding box center [338, 154] width 45 height 2
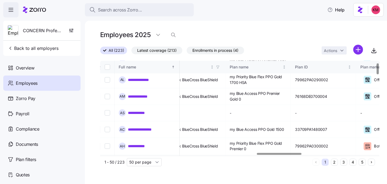
scroll to position [18, 964]
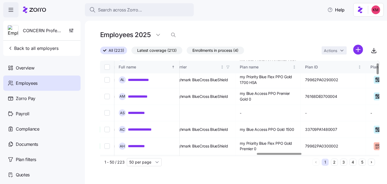
click at [259, 155] on div at bounding box center [279, 154] width 45 height 2
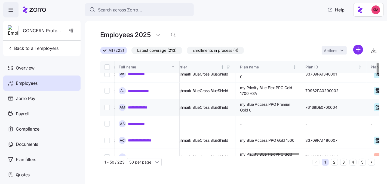
scroll to position [0, 964]
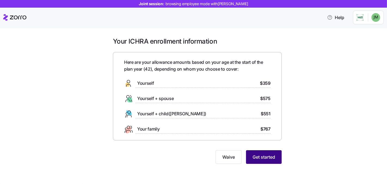
click at [254, 153] on button "Get started" at bounding box center [264, 157] width 36 height 14
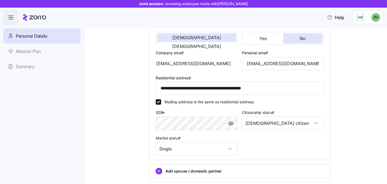
scroll to position [101, 0]
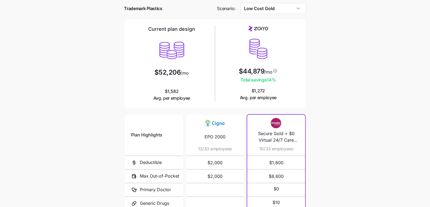
scroll to position [64, 0]
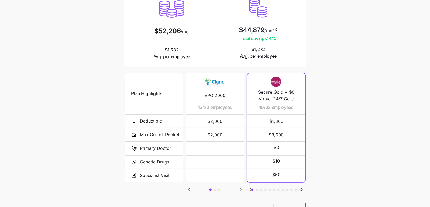
click at [242, 187] on icon "Go to next slide" at bounding box center [240, 189] width 7 height 7
click at [242, 186] on icon "Go to next slide" at bounding box center [240, 189] width 7 height 7
click at [191, 188] on icon "Go to previous slide" at bounding box center [189, 189] width 7 height 7
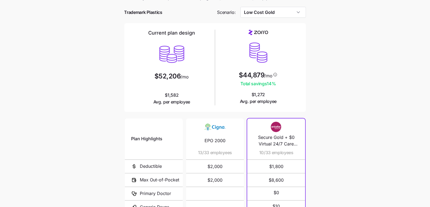
scroll to position [15, 0]
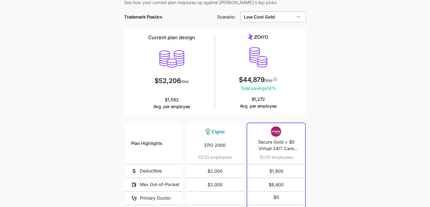
click at [303, 20] on input "Low Cost Gold" at bounding box center [274, 16] width 66 height 11
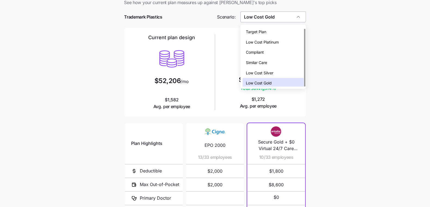
scroll to position [2, 0]
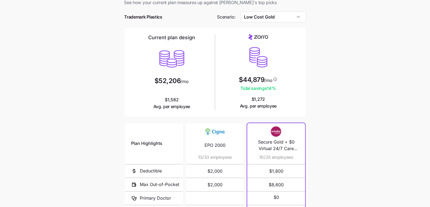
click at [350, 117] on main "Current plan vs. [PERSON_NAME]’s ICHRA recommendation See how your current plan…" at bounding box center [215, 133] width 430 height 297
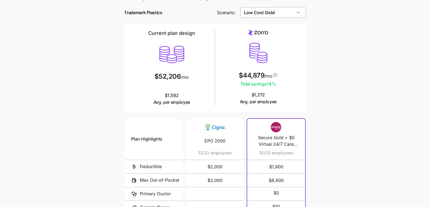
scroll to position [12, 0]
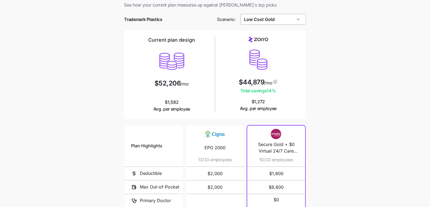
click at [291, 20] on input "Low Cost Gold" at bounding box center [274, 19] width 66 height 11
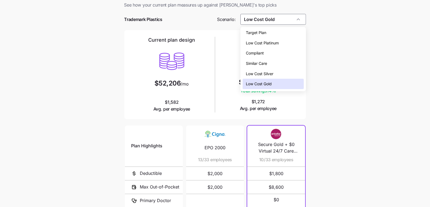
drag, startPoint x: 295, startPoint y: 66, endPoint x: 295, endPoint y: 69, distance: 3.3
click at [295, 69] on div "Target Plan Low Cost Platinum Compliant Similar Care Low Cost Silver Low Cost G…" at bounding box center [273, 57] width 61 height 61
click at [295, 69] on div "Low Cost Silver" at bounding box center [273, 74] width 61 height 10
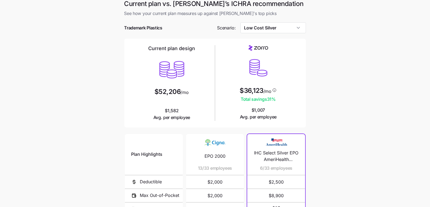
scroll to position [0, 0]
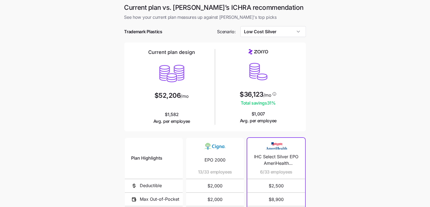
click at [283, 25] on div at bounding box center [215, 23] width 182 height 5
click at [282, 28] on input "Low Cost Silver" at bounding box center [274, 31] width 66 height 11
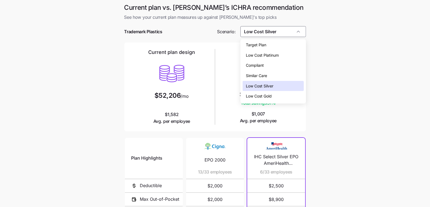
click at [282, 96] on div "Low Cost Gold" at bounding box center [273, 96] width 61 height 10
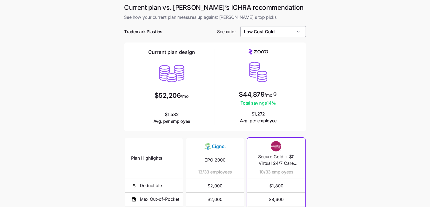
click at [282, 27] on input "Low Cost Gold" at bounding box center [274, 31] width 66 height 11
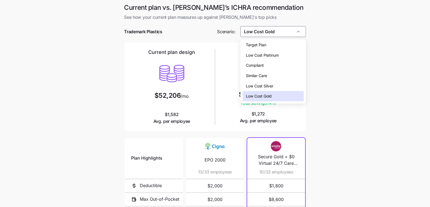
click at [282, 51] on div "Low Cost Platinum" at bounding box center [273, 55] width 61 height 10
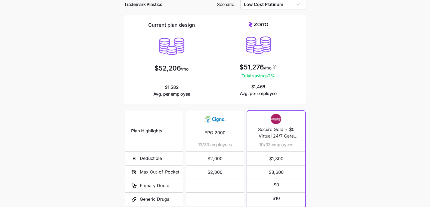
scroll to position [18, 0]
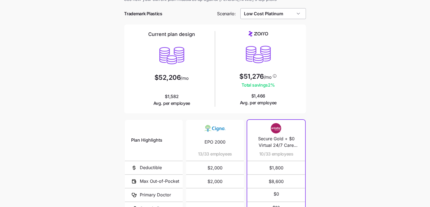
click at [281, 11] on input "Low Cost Platinum" at bounding box center [274, 13] width 66 height 11
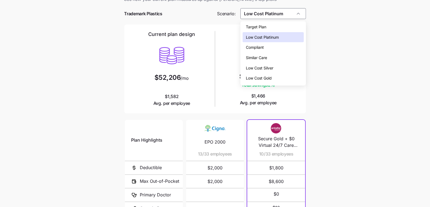
drag, startPoint x: 275, startPoint y: 67, endPoint x: 276, endPoint y: 77, distance: 9.6
click at [276, 77] on div "Target Plan Low Cost Platinum Compliant Similar Care Low Cost Silver Low Cost G…" at bounding box center [273, 52] width 61 height 61
click at [276, 77] on div "Low Cost Gold" at bounding box center [273, 78] width 61 height 10
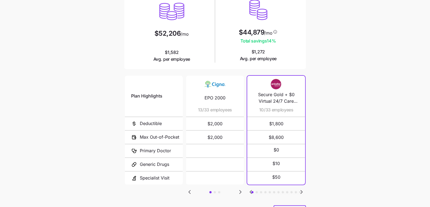
scroll to position [66, 0]
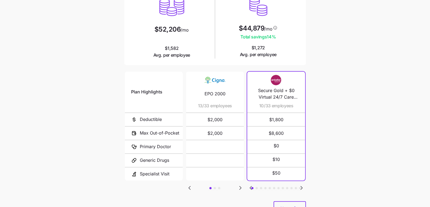
click at [302, 186] on icon "Go to next slide" at bounding box center [302, 187] width 2 height 3
click at [304, 186] on icon "Go to next slide" at bounding box center [301, 187] width 7 height 7
click at [302, 187] on icon "Go to next slide" at bounding box center [302, 187] width 2 height 3
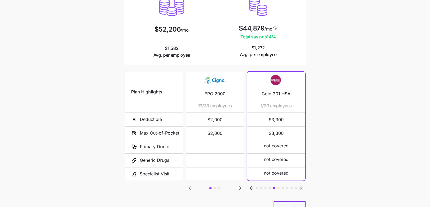
click at [251, 186] on icon "Go to previous slide" at bounding box center [251, 187] width 2 height 3
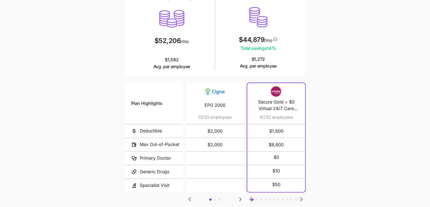
scroll to position [61, 0]
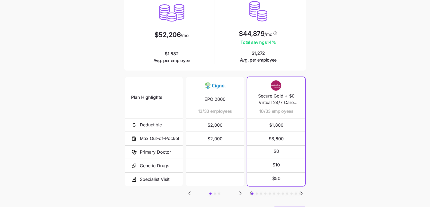
click at [239, 191] on icon "Go to next slide" at bounding box center [240, 193] width 7 height 7
click at [237, 193] on icon "Go to next slide" at bounding box center [240, 193] width 7 height 7
click at [191, 192] on icon "Go to previous slide" at bounding box center [189, 193] width 7 height 7
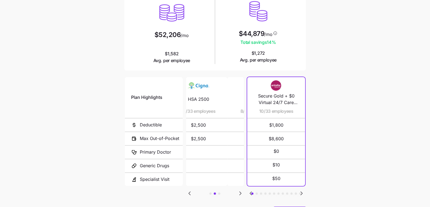
click at [191, 188] on div "Plan Highlights Deductible Max Out-of-Pocket Primary Doctor Generic Drugs Speci…" at bounding box center [215, 141] width 182 height 131
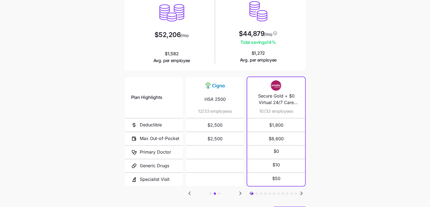
click at [193, 193] on icon "Go to previous slide" at bounding box center [189, 193] width 7 height 7
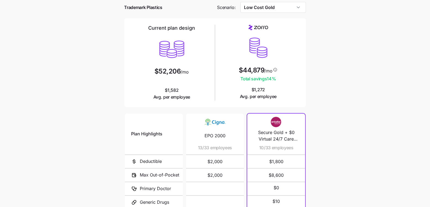
scroll to position [21, 0]
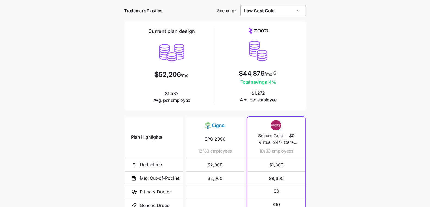
click at [260, 7] on input "Low Cost Gold" at bounding box center [274, 10] width 66 height 11
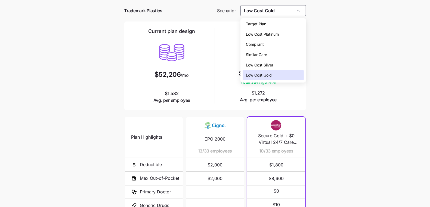
click at [272, 62] on span "Low Cost Silver" at bounding box center [259, 65] width 27 height 6
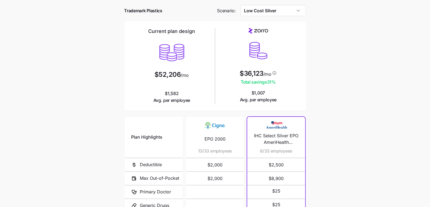
click at [262, 4] on div at bounding box center [215, 2] width 182 height 5
click at [263, 8] on input "Low Cost Silver" at bounding box center [274, 10] width 66 height 11
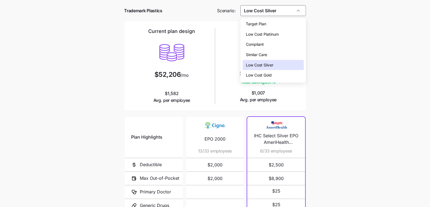
click at [279, 77] on div "Low Cost Gold" at bounding box center [273, 75] width 61 height 10
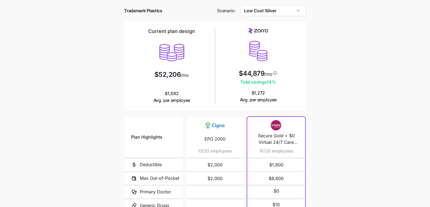
type input "Low Cost Gold"
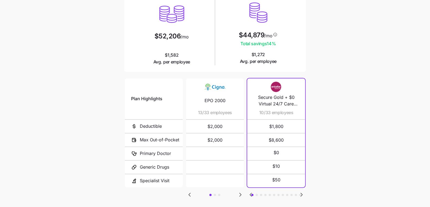
scroll to position [90, 0]
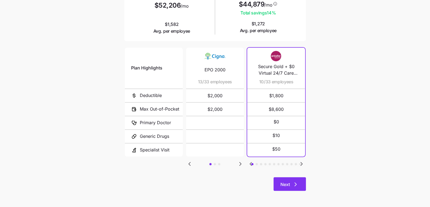
click at [293, 183] on icon "button" at bounding box center [295, 184] width 7 height 7
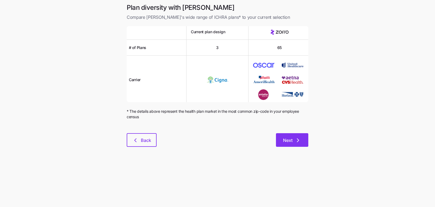
click at [296, 138] on icon "button" at bounding box center [298, 140] width 7 height 7
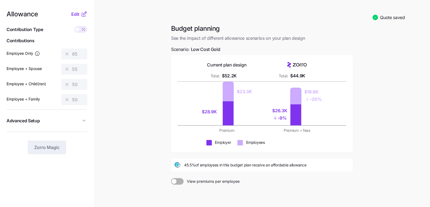
scroll to position [52, 0]
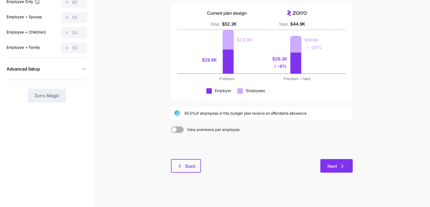
click at [324, 162] on button "Next" at bounding box center [337, 166] width 32 height 14
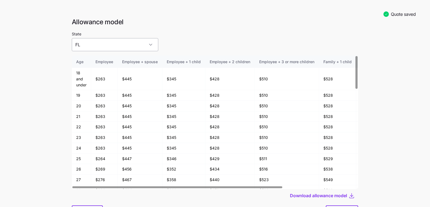
click at [106, 44] on input "FL" at bounding box center [115, 44] width 87 height 13
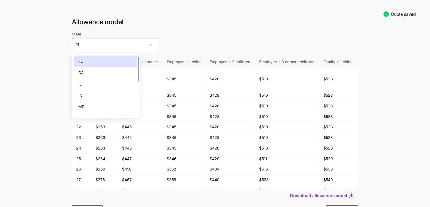
scroll to position [8, 0]
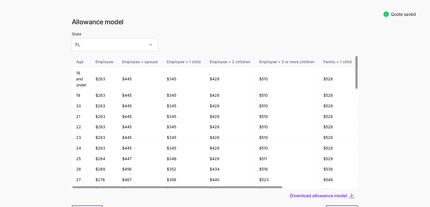
click at [164, 41] on div "State FL" at bounding box center [215, 40] width 286 height 21
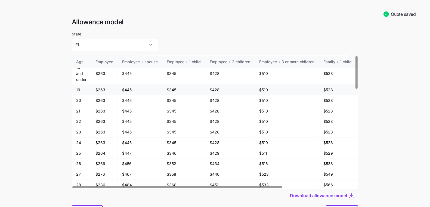
scroll to position [0, 0]
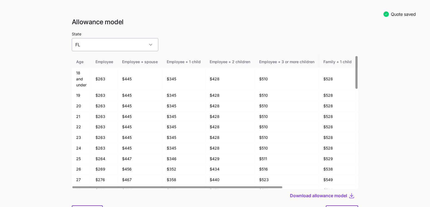
click at [107, 42] on input "FL" at bounding box center [115, 44] width 87 height 13
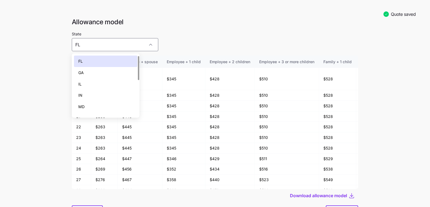
click at [98, 83] on div "IL" at bounding box center [105, 83] width 63 height 11
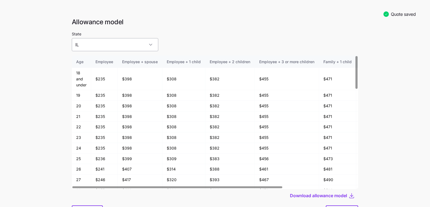
click at [96, 41] on input "IL" at bounding box center [115, 44] width 87 height 13
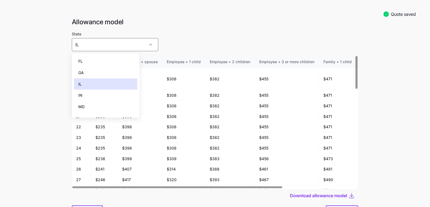
scroll to position [52, 0]
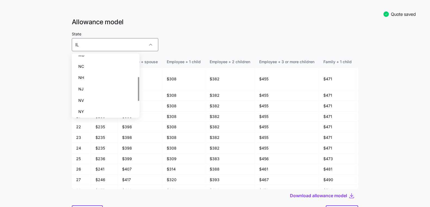
click at [94, 86] on div "NJ" at bounding box center [105, 88] width 63 height 11
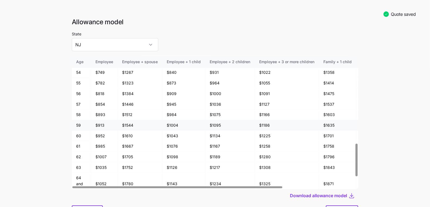
scroll to position [392, 0]
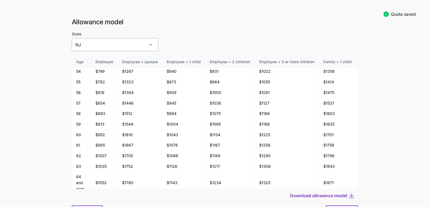
drag, startPoint x: 120, startPoint y: 36, endPoint x: 119, endPoint y: 39, distance: 3.6
click at [119, 36] on div "State NJ" at bounding box center [115, 40] width 87 height 21
click at [119, 40] on input "NJ" at bounding box center [115, 44] width 87 height 13
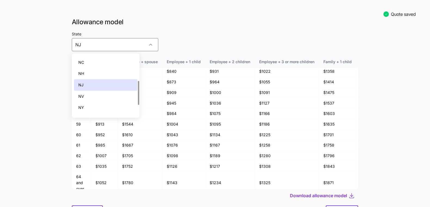
scroll to position [62, 0]
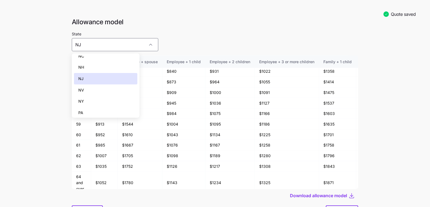
click at [109, 100] on div "NY" at bounding box center [105, 100] width 63 height 11
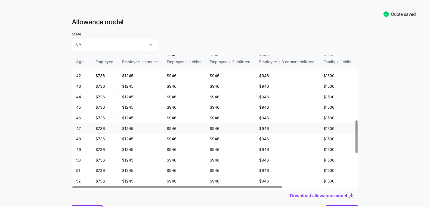
scroll to position [0, 0]
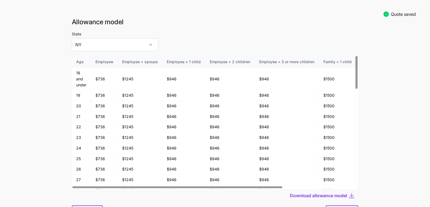
click at [109, 34] on div "State NY" at bounding box center [115, 40] width 87 height 21
click at [107, 45] on input "NY" at bounding box center [115, 44] width 87 height 13
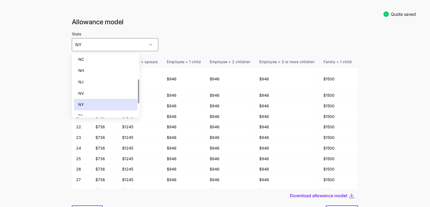
scroll to position [53, 0]
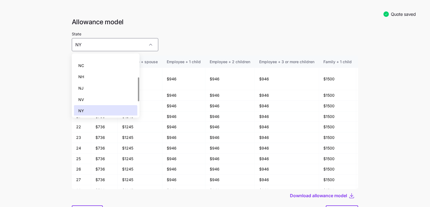
click at [100, 65] on div "NC" at bounding box center [105, 65] width 63 height 11
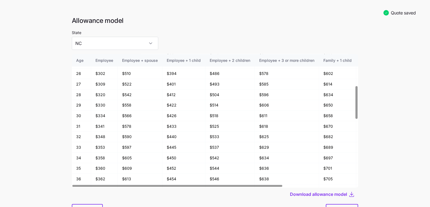
scroll to position [128, 0]
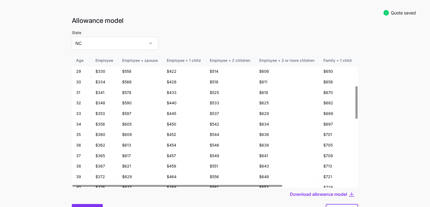
click at [83, 205] on button "Back" at bounding box center [87, 211] width 31 height 14
type input "FL"
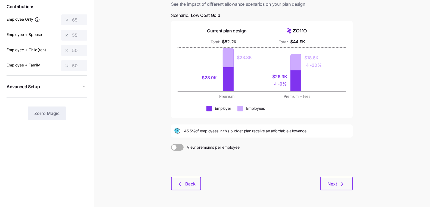
scroll to position [52, 0]
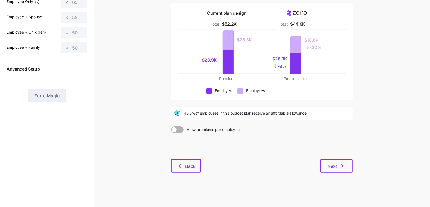
click at [180, 178] on div "Budget planning See the impact of different allowance scenarios on your plan de…" at bounding box center [262, 76] width 190 height 207
click at [183, 168] on icon "button" at bounding box center [180, 166] width 7 height 7
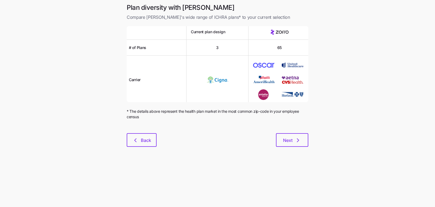
click at [139, 147] on div "Plan diversity with Zorro Compare Zorro's wide range of ICHRA plans* to your cu…" at bounding box center [217, 78] width 190 height 150
click at [138, 141] on icon "button" at bounding box center [135, 140] width 7 height 7
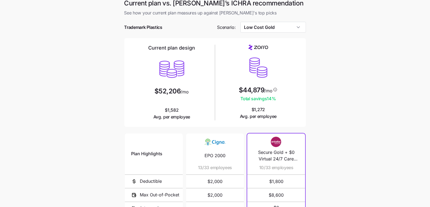
scroll to position [90, 0]
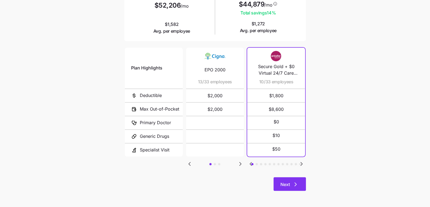
click at [276, 183] on button "Next" at bounding box center [290, 184] width 32 height 14
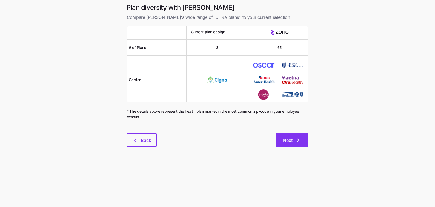
click at [297, 142] on icon "button" at bounding box center [298, 140] width 7 height 7
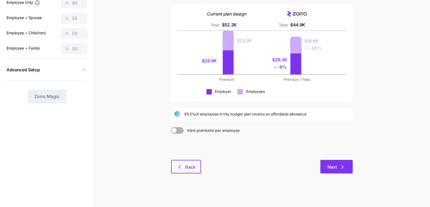
scroll to position [52, 0]
click at [328, 166] on span "Next" at bounding box center [333, 166] width 10 height 7
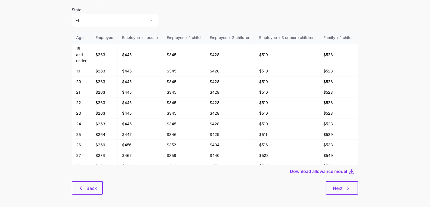
scroll to position [28, 0]
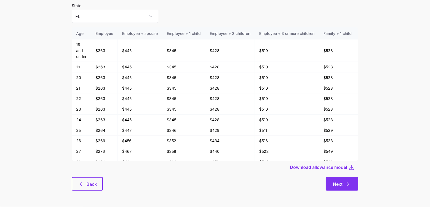
click at [338, 179] on button "Next" at bounding box center [342, 184] width 32 height 14
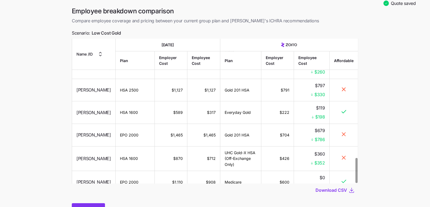
scroll to position [37, 0]
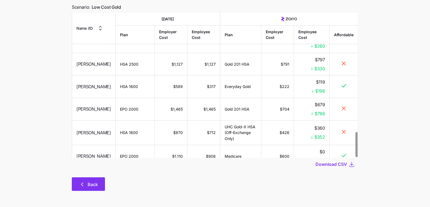
click at [79, 185] on button "Back" at bounding box center [88, 184] width 33 height 14
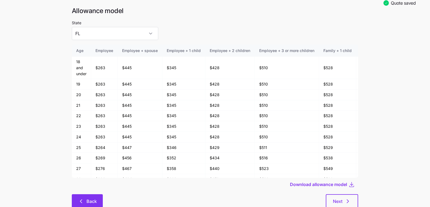
scroll to position [28, 0]
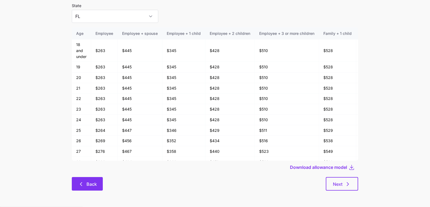
click at [86, 184] on span "Back" at bounding box center [87, 184] width 17 height 7
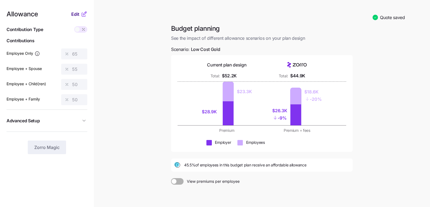
click at [74, 13] on span "Edit" at bounding box center [75, 14] width 8 height 7
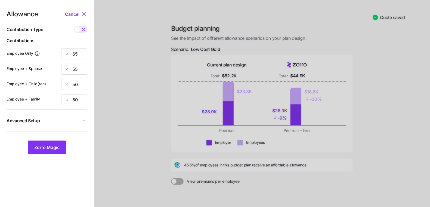
click at [81, 121] on span "button" at bounding box center [84, 120] width 7 height 5
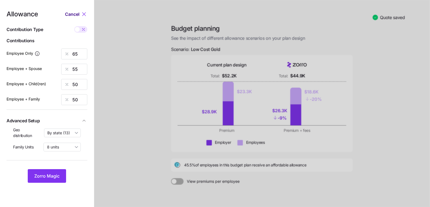
click at [70, 14] on span "Cancel" at bounding box center [72, 14] width 14 height 7
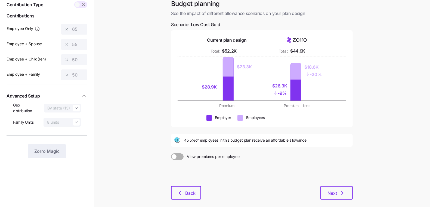
scroll to position [52, 0]
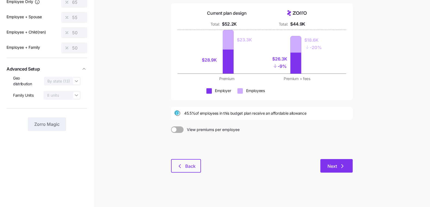
click at [342, 166] on icon "button" at bounding box center [343, 165] width 2 height 3
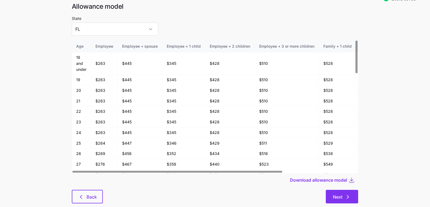
scroll to position [28, 0]
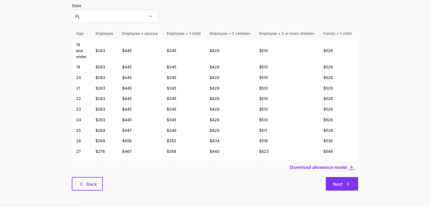
click at [337, 187] on span "Next" at bounding box center [338, 184] width 10 height 7
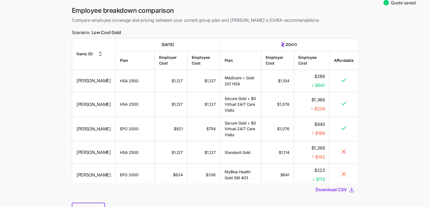
scroll to position [18, 0]
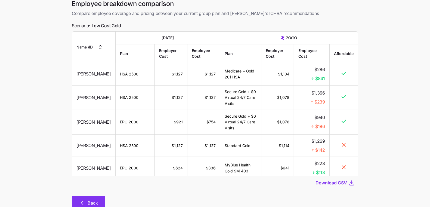
click at [83, 202] on icon "button" at bounding box center [82, 202] width 7 height 7
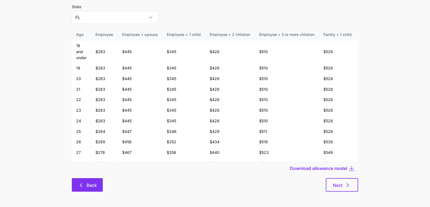
scroll to position [28, 0]
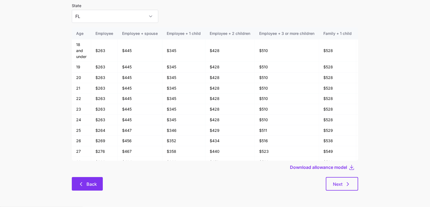
click at [85, 186] on span "Back" at bounding box center [87, 184] width 17 height 7
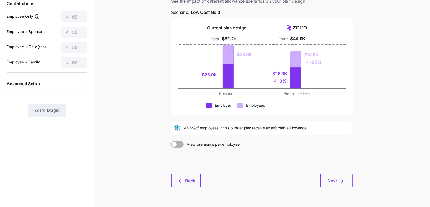
scroll to position [40, 0]
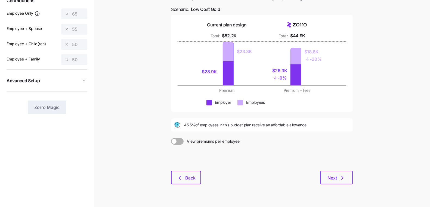
click at [317, 173] on div "Next" at bounding box center [277, 178] width 152 height 14
click at [341, 177] on icon "button" at bounding box center [342, 177] width 7 height 7
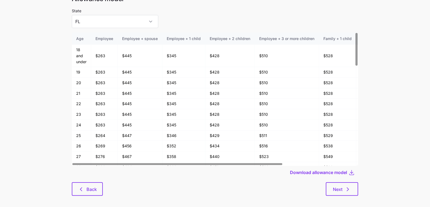
scroll to position [28, 0]
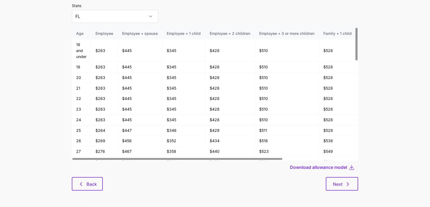
click at [352, 190] on div "Allowance model State FL Age Employee Employee + spouse Employee + 1 child Empl…" at bounding box center [214, 93] width 295 height 208
click at [350, 186] on icon "button" at bounding box center [348, 184] width 7 height 7
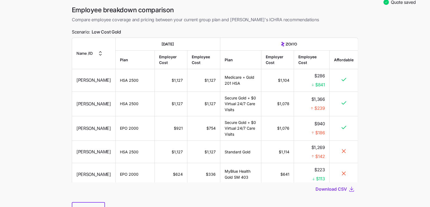
scroll to position [37, 0]
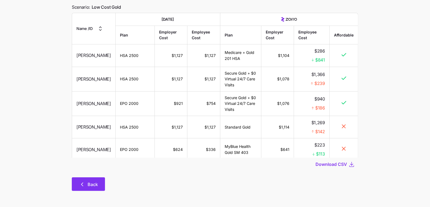
click at [81, 184] on icon "button" at bounding box center [82, 184] width 7 height 7
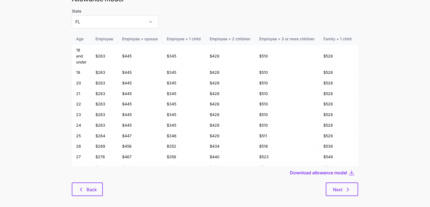
scroll to position [28, 0]
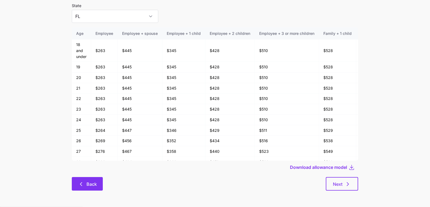
click at [92, 178] on button "Back" at bounding box center [87, 184] width 31 height 14
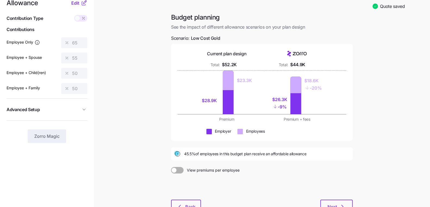
scroll to position [52, 0]
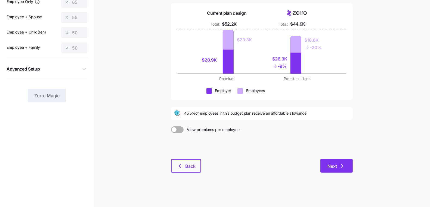
click at [343, 164] on icon "button" at bounding box center [342, 166] width 7 height 7
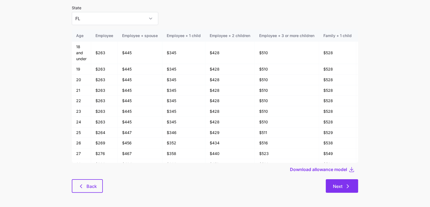
scroll to position [28, 0]
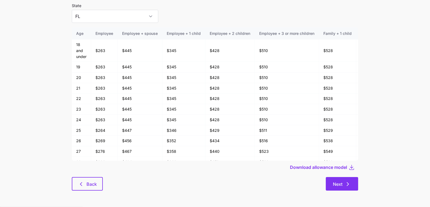
click at [335, 182] on span "Next" at bounding box center [338, 184] width 10 height 7
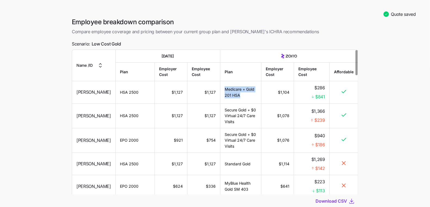
drag, startPoint x: 241, startPoint y: 94, endPoint x: 220, endPoint y: 88, distance: 22.3
click at [220, 88] on td "Medicare + Gold 201 HSA" at bounding box center [240, 92] width 41 height 23
click at [248, 93] on td "Medicare + Gold 201 HSA" at bounding box center [240, 92] width 41 height 23
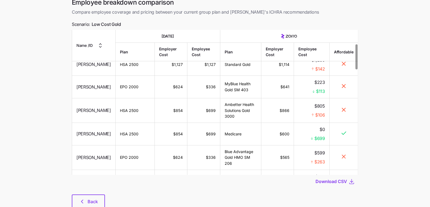
scroll to position [37, 0]
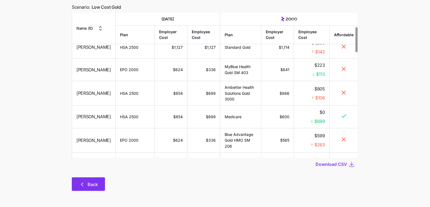
click at [85, 180] on button "Back" at bounding box center [88, 184] width 33 height 14
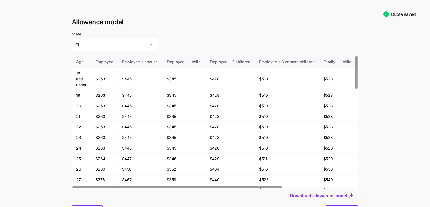
click at [108, 52] on div at bounding box center [215, 53] width 286 height 4
click at [107, 49] on input "FL" at bounding box center [115, 44] width 87 height 13
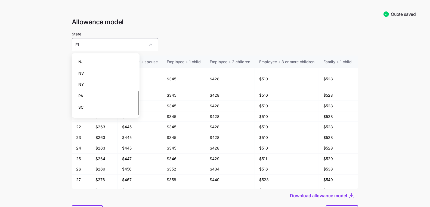
scroll to position [74, 0]
click at [96, 76] on div "NV" at bounding box center [105, 77] width 63 height 11
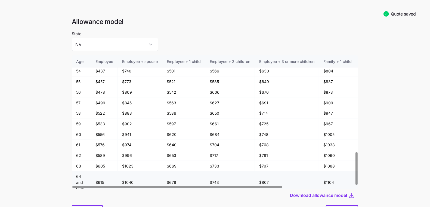
scroll to position [13, 0]
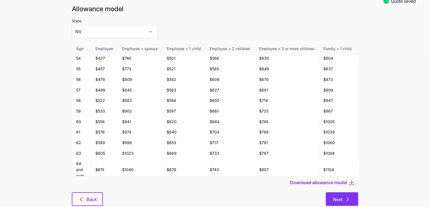
click at [335, 201] on span "Next" at bounding box center [338, 199] width 10 height 7
type input "FL"
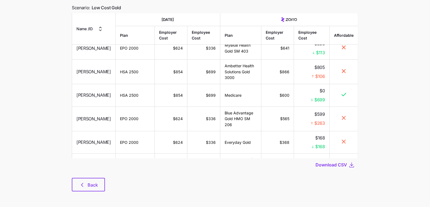
scroll to position [37, 0]
click at [82, 183] on icon "button" at bounding box center [82, 184] width 2 height 3
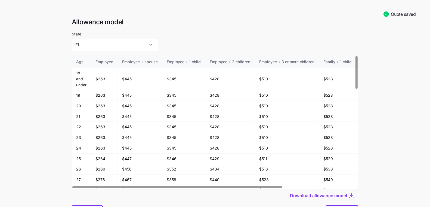
click at [88, 204] on div at bounding box center [215, 203] width 286 height 3
click at [23, 119] on main "Quote saved Allowance model State FL Age Employee Employee + spouse Employee + …" at bounding box center [215, 117] width 430 height 235
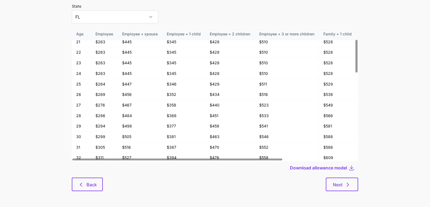
scroll to position [28, 0]
click at [82, 183] on icon "button" at bounding box center [81, 184] width 7 height 7
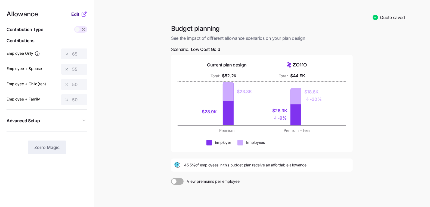
click at [73, 14] on span "Edit" at bounding box center [75, 14] width 8 height 7
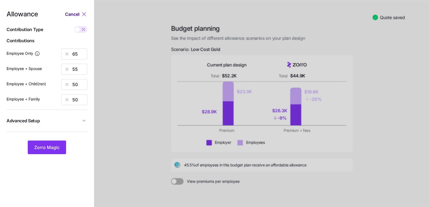
click at [71, 14] on span "Cancel" at bounding box center [72, 14] width 14 height 7
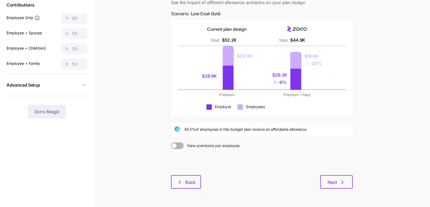
scroll to position [52, 0]
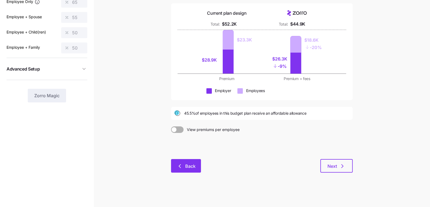
click at [186, 164] on span "Back" at bounding box center [190, 166] width 10 height 7
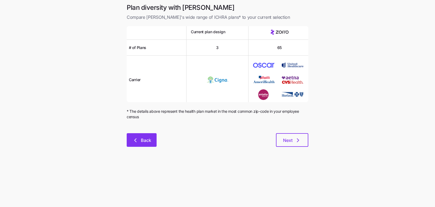
click at [131, 138] on button "Back" at bounding box center [142, 140] width 30 height 14
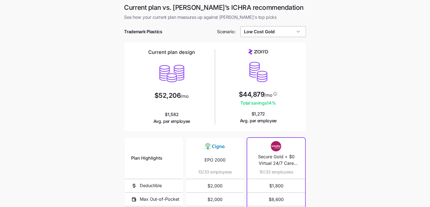
click at [265, 33] on input "Low Cost Gold" at bounding box center [274, 31] width 66 height 11
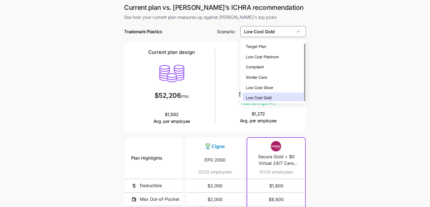
scroll to position [2, 0]
click at [266, 82] on div "Low Cost Silver" at bounding box center [273, 86] width 61 height 10
type input "Low Cost Silver"
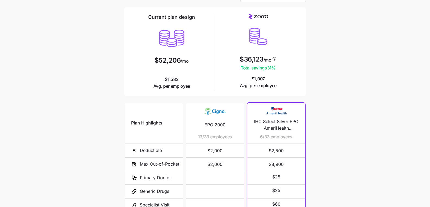
scroll to position [90, 0]
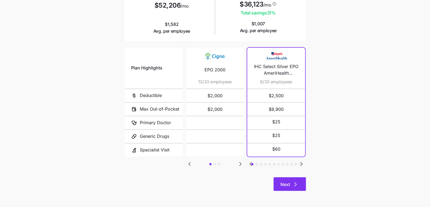
click at [288, 190] on button "Next" at bounding box center [290, 184] width 32 height 14
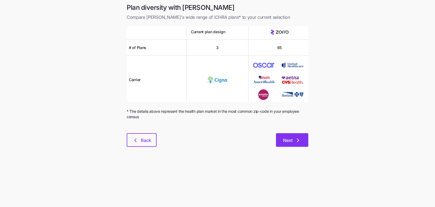
click at [299, 136] on button "Next" at bounding box center [292, 140] width 32 height 14
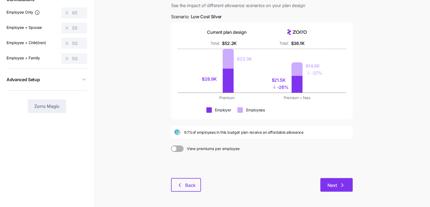
scroll to position [41, 0]
click at [331, 185] on span "Next" at bounding box center [333, 184] width 10 height 7
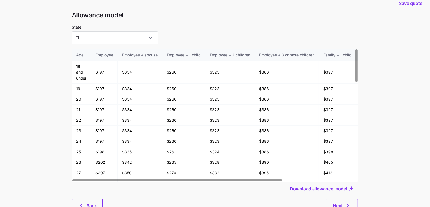
scroll to position [29, 0]
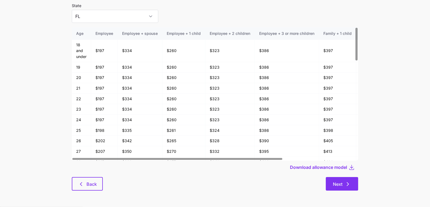
click at [347, 183] on icon "button" at bounding box center [348, 184] width 7 height 7
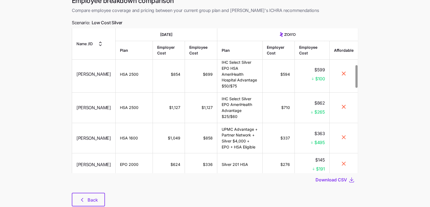
scroll to position [44, 0]
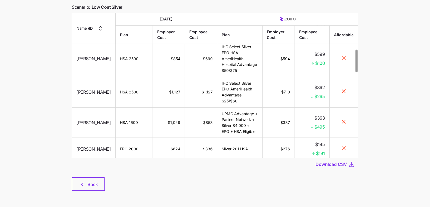
drag, startPoint x: 143, startPoint y: 182, endPoint x: 105, endPoint y: 186, distance: 38.0
click at [143, 182] on div "Back" at bounding box center [215, 184] width 286 height 14
click at [91, 185] on span "Back" at bounding box center [93, 184] width 10 height 7
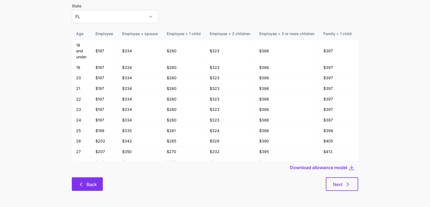
scroll to position [29, 0]
click at [86, 187] on button "Back" at bounding box center [87, 184] width 31 height 14
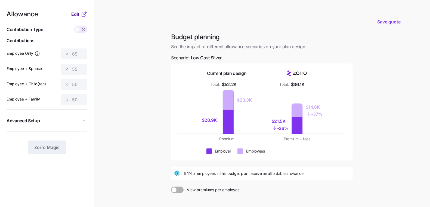
click at [75, 13] on span "Edit" at bounding box center [75, 14] width 8 height 7
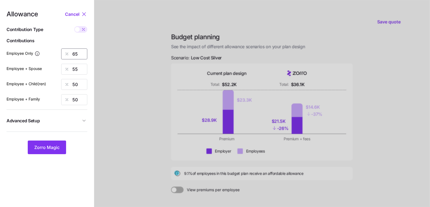
click at [77, 54] on input "65" at bounding box center [74, 53] width 26 height 11
click at [76, 54] on input "65" at bounding box center [74, 53] width 26 height 11
type input "75"
type input "5"
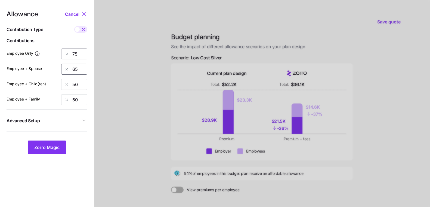
type input "65"
type input "60"
click at [58, 153] on button "Zorro Magic" at bounding box center [47, 147] width 38 height 14
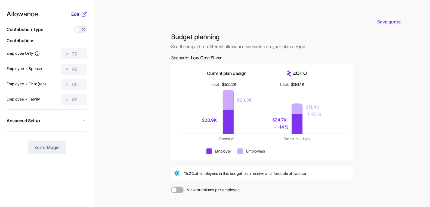
click at [76, 12] on span "Edit" at bounding box center [75, 14] width 8 height 7
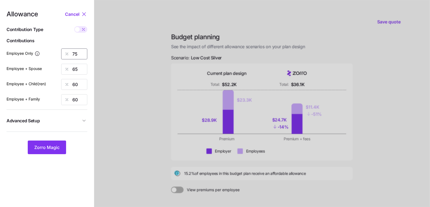
click at [80, 57] on input "75" at bounding box center [74, 53] width 26 height 11
type input "50"
type input "40"
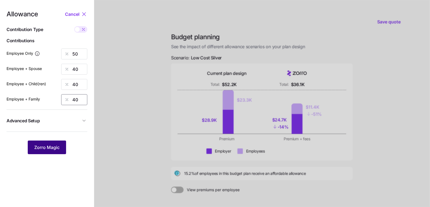
type input "40"
click at [59, 150] on button "Zorro Magic" at bounding box center [47, 147] width 38 height 14
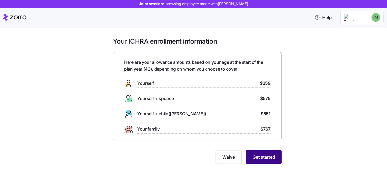
click at [268, 158] on span "Get started" at bounding box center [263, 156] width 23 height 7
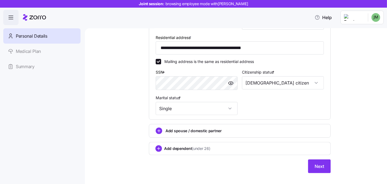
scroll to position [152, 0]
click at [198, 47] on input "**********" at bounding box center [240, 47] width 168 height 13
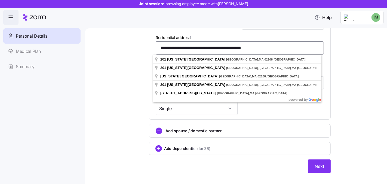
paste input
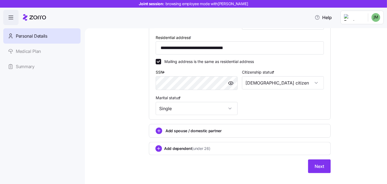
type input "**********"
click at [308, 165] on button "Next" at bounding box center [319, 166] width 23 height 14
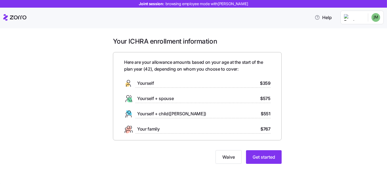
click at [294, 158] on div "Your ICHRA enrollment information Here are your allowance amounts based on your…" at bounding box center [197, 103] width 364 height 133
click at [266, 156] on span "Get started" at bounding box center [263, 156] width 23 height 7
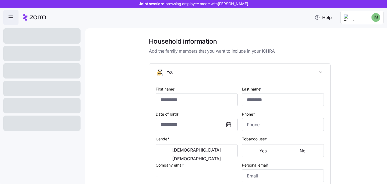
type input "******"
type input "*****"
type input "[EMAIL_ADDRESS][DOMAIN_NAME]"
type input "**********"
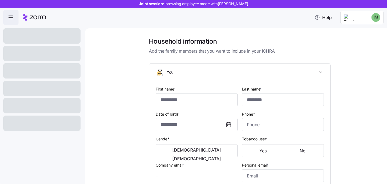
checkbox input "true"
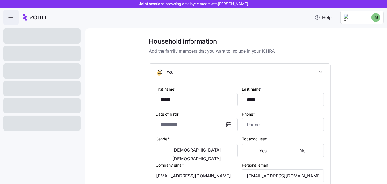
type input "**********"
type input "[PHONE_NUMBER]"
type input "[DEMOGRAPHIC_DATA] citizen"
type input "Single"
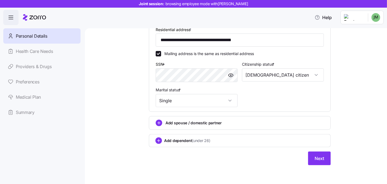
scroll to position [161, 0]
click at [292, 141] on div "Add dependent (under 26)" at bounding box center [239, 140] width 169 height 7
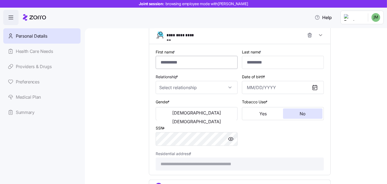
scroll to position [268, 0]
click at [201, 62] on input "First name *" at bounding box center [197, 62] width 82 height 13
type input "****"
type input "*****"
click at [174, 88] on input "Relationship *" at bounding box center [197, 87] width 82 height 13
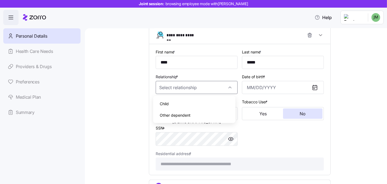
click at [181, 106] on div "Child" at bounding box center [194, 103] width 78 height 11
type input "Child"
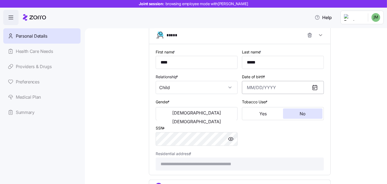
click at [267, 84] on input "Date of birth *" at bounding box center [283, 87] width 82 height 13
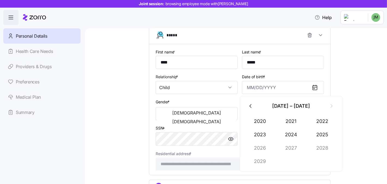
click at [253, 106] on icon "button" at bounding box center [251, 106] width 6 height 6
click at [292, 145] on button "2017" at bounding box center [291, 147] width 31 height 13
click at [295, 135] on button "May" at bounding box center [291, 134] width 31 height 13
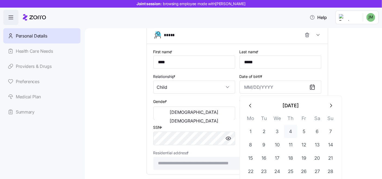
click at [288, 136] on button "4" at bounding box center [290, 131] width 13 height 13
type input "[DATE]"
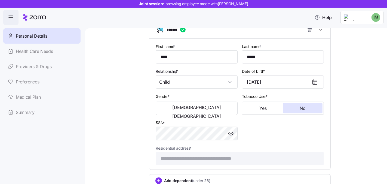
scroll to position [303, 0]
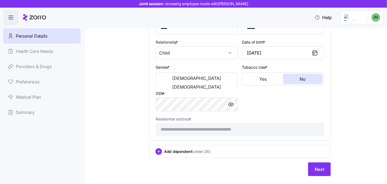
click at [175, 85] on div "Gender * [DEMOGRAPHIC_DATA] [DEMOGRAPHIC_DATA]" at bounding box center [196, 74] width 86 height 26
click at [175, 78] on span "[DEMOGRAPHIC_DATA]" at bounding box center [196, 78] width 49 height 4
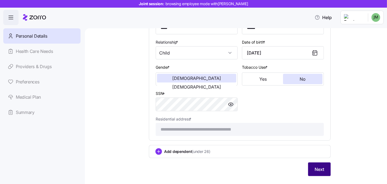
click at [318, 166] on span "Next" at bounding box center [320, 169] width 10 height 7
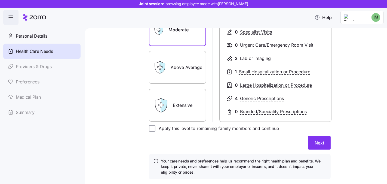
scroll to position [114, 0]
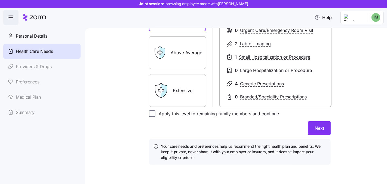
click at [149, 114] on input "Apply this level to remaining family members and continue" at bounding box center [152, 113] width 7 height 7
checkbox input "true"
click at [315, 125] on span "Next" at bounding box center [320, 128] width 10 height 7
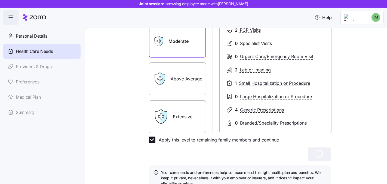
scroll to position [83, 0]
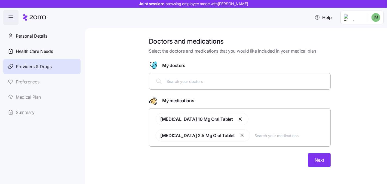
click at [202, 85] on div at bounding box center [239, 81] width 175 height 13
type input "[PERSON_NAME]"
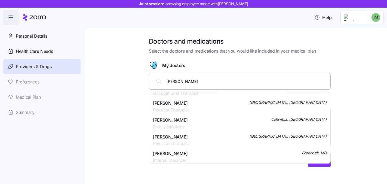
scroll to position [62, 0]
click at [196, 125] on div "[PERSON_NAME] Family Medicine [GEOGRAPHIC_DATA], [GEOGRAPHIC_DATA]" at bounding box center [240, 123] width 174 height 14
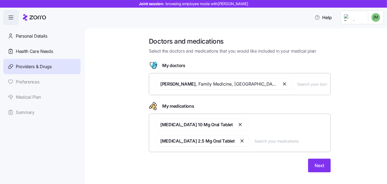
click at [120, 112] on div "Doctors and medications Select the doctors and medications that you would like …" at bounding box center [239, 107] width 279 height 141
click at [254, 138] on input "text" at bounding box center [290, 141] width 73 height 6
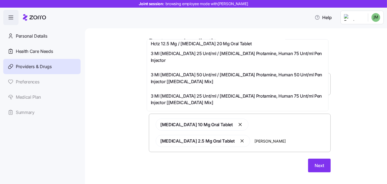
scroll to position [187, 0]
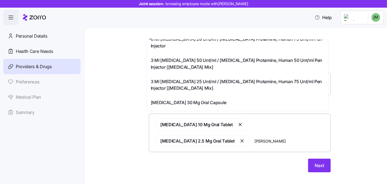
type input "[PERSON_NAME]"
click at [116, 95] on div "Doctors and medications Select the doctors and medications that you would like …" at bounding box center [239, 107] width 279 height 141
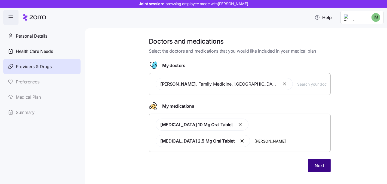
click at [313, 158] on button "Next" at bounding box center [319, 165] width 23 height 14
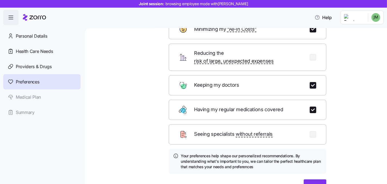
scroll to position [45, 0]
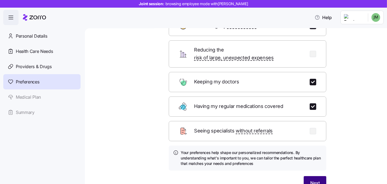
click at [315, 179] on span "Next" at bounding box center [315, 182] width 10 height 7
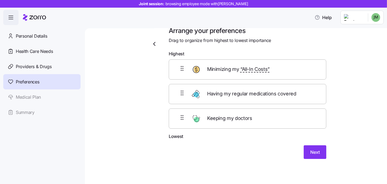
scroll to position [6, 0]
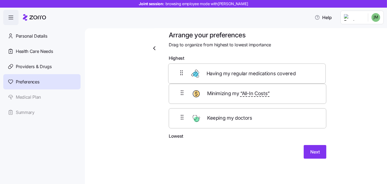
drag, startPoint x: 178, startPoint y: 95, endPoint x: 180, endPoint y: 74, distance: 21.8
click at [180, 74] on div "Minimizing my “All-In Costs” Having my regular medications covered Keeping my d…" at bounding box center [248, 98] width 158 height 69
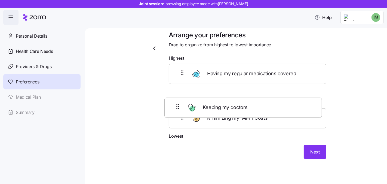
drag, startPoint x: 181, startPoint y: 116, endPoint x: 177, endPoint y: 87, distance: 28.6
click at [177, 87] on div "Having my regular medications covered Minimizing my “All-In Costs” Keeping my d…" at bounding box center [248, 98] width 158 height 69
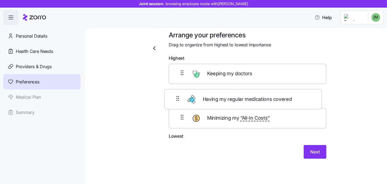
drag, startPoint x: 180, startPoint y: 76, endPoint x: 178, endPoint y: 106, distance: 29.4
click at [177, 103] on div "Having my regular medications covered Keeping my doctors Minimizing my “All-In …" at bounding box center [248, 98] width 158 height 69
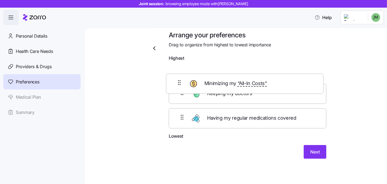
drag, startPoint x: 178, startPoint y: 117, endPoint x: 177, endPoint y: 76, distance: 41.1
click at [177, 76] on div "Keeping my doctors Having my regular medications covered Minimizing my “All-In …" at bounding box center [248, 98] width 158 height 69
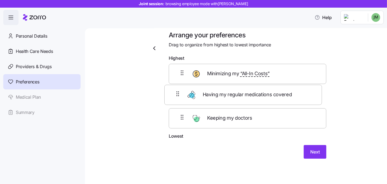
drag, startPoint x: 181, startPoint y: 91, endPoint x: 178, endPoint y: 88, distance: 3.7
click at [178, 88] on div "Minimizing my “All-In Costs” Having my regular medications covered Keeping my d…" at bounding box center [248, 98] width 158 height 69
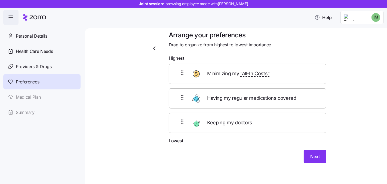
drag, startPoint x: 359, startPoint y: 147, endPoint x: 352, endPoint y: 150, distance: 8.3
click at [359, 147] on div "Arrange your preferences Drag to organize from highest to lowest importance Hig…" at bounding box center [239, 103] width 279 height 145
click at [316, 153] on span "Next" at bounding box center [315, 156] width 10 height 7
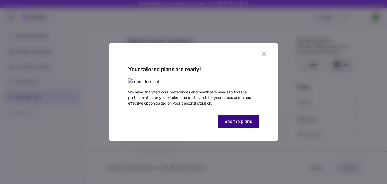
click at [239, 128] on button "See the plans" at bounding box center [238, 121] width 41 height 13
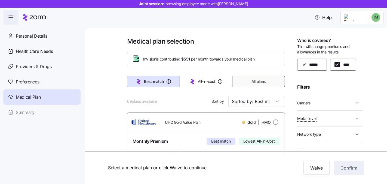
drag, startPoint x: 264, startPoint y: 103, endPoint x: 268, endPoint y: 85, distance: 17.9
click at [268, 83] on button "All plans" at bounding box center [258, 81] width 53 height 11
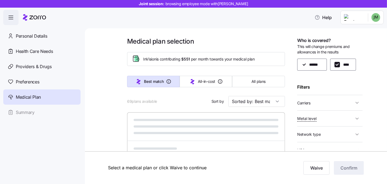
type input "Sorted by: Premium"
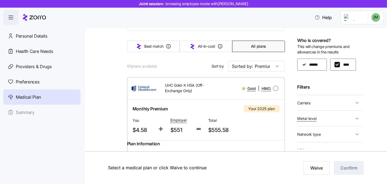
scroll to position [35, 0]
click at [270, 66] on input "Sorted by: Premium" at bounding box center [256, 65] width 57 height 11
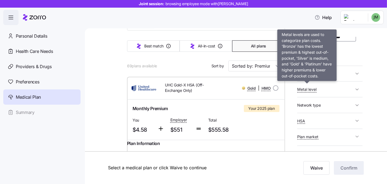
scroll to position [31, 0]
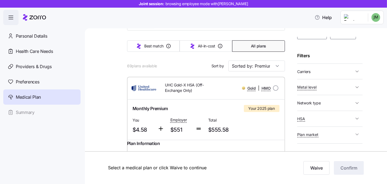
click at [327, 103] on span "Network type" at bounding box center [325, 102] width 57 height 7
click at [328, 77] on div "Who is covered? This will change premiums and allowances in the results ****** …" at bounding box center [329, 93] width 65 height 112
click at [328, 74] on span "Carriers" at bounding box center [325, 71] width 57 height 7
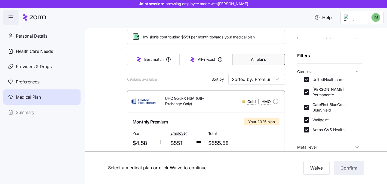
scroll to position [22, 0]
click at [307, 89] on input "[PERSON_NAME] Permanente" at bounding box center [306, 91] width 5 height 5
checkbox input "false"
drag, startPoint x: 306, startPoint y: 114, endPoint x: 306, endPoint y: 119, distance: 5.5
click at [306, 117] on input "Wellpoint" at bounding box center [306, 119] width 5 height 5
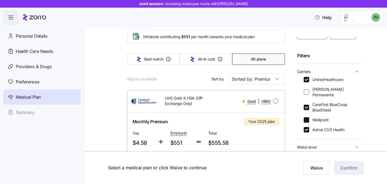
checkbox input "false"
click at [307, 127] on input "Aetna CVS Health" at bounding box center [306, 129] width 5 height 5
checkbox input "false"
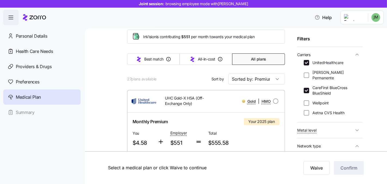
scroll to position [116, 0]
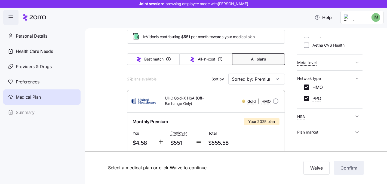
click at [323, 114] on button "HSA" at bounding box center [329, 116] width 65 height 11
click at [307, 131] on input "No" at bounding box center [306, 133] width 5 height 5
checkbox input "false"
click at [153, 62] on button "Best match" at bounding box center [153, 58] width 53 height 11
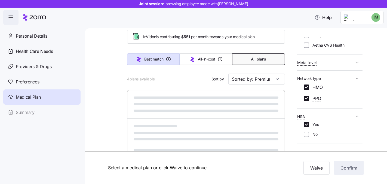
type input "Sorted by: Best match"
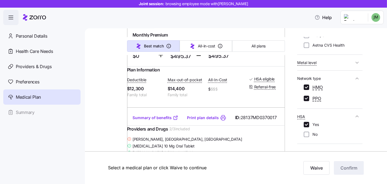
scroll to position [113, 0]
click at [146, 120] on link "Summary of benefits" at bounding box center [156, 117] width 46 height 5
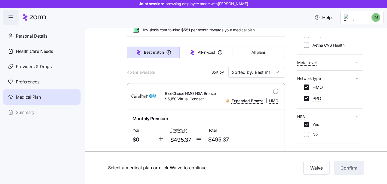
scroll to position [29, 0]
click at [308, 131] on input "No" at bounding box center [306, 133] width 5 height 5
checkbox input "true"
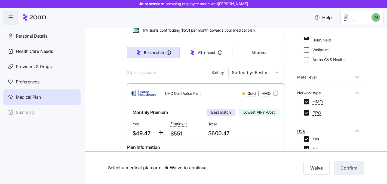
scroll to position [23, 0]
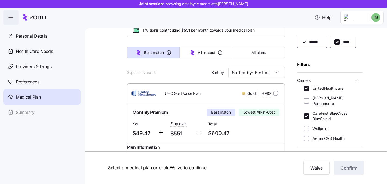
click at [307, 101] on div "UnitedHealthcare [PERSON_NAME] Permanente CareFirst BlueCross BlueShield Wellpo…" at bounding box center [330, 113] width 52 height 56
click at [306, 98] on input "[PERSON_NAME] Permanente" at bounding box center [306, 100] width 5 height 5
checkbox input "true"
click at [307, 126] on input "Wellpoint" at bounding box center [306, 128] width 5 height 5
checkbox input "true"
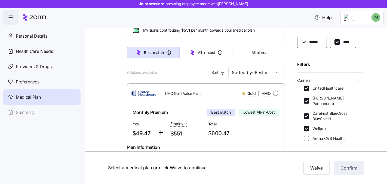
click at [309, 135] on input "Aetna CVS Health" at bounding box center [306, 137] width 5 height 5
checkbox input "true"
click at [336, 21] on button "Help" at bounding box center [323, 17] width 26 height 11
click at [332, 18] on span "Help" at bounding box center [323, 17] width 17 height 7
click at [332, 16] on span "Help" at bounding box center [323, 17] width 17 height 7
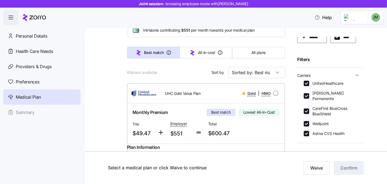
scroll to position [0, 0]
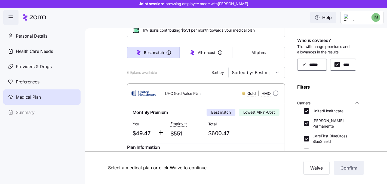
click at [332, 17] on span "Help" at bounding box center [323, 17] width 17 height 7
click at [320, 18] on icon "button" at bounding box center [317, 17] width 5 height 5
click at [320, 17] on icon "button" at bounding box center [317, 17] width 5 height 5
